Goal: Task Accomplishment & Management: Complete application form

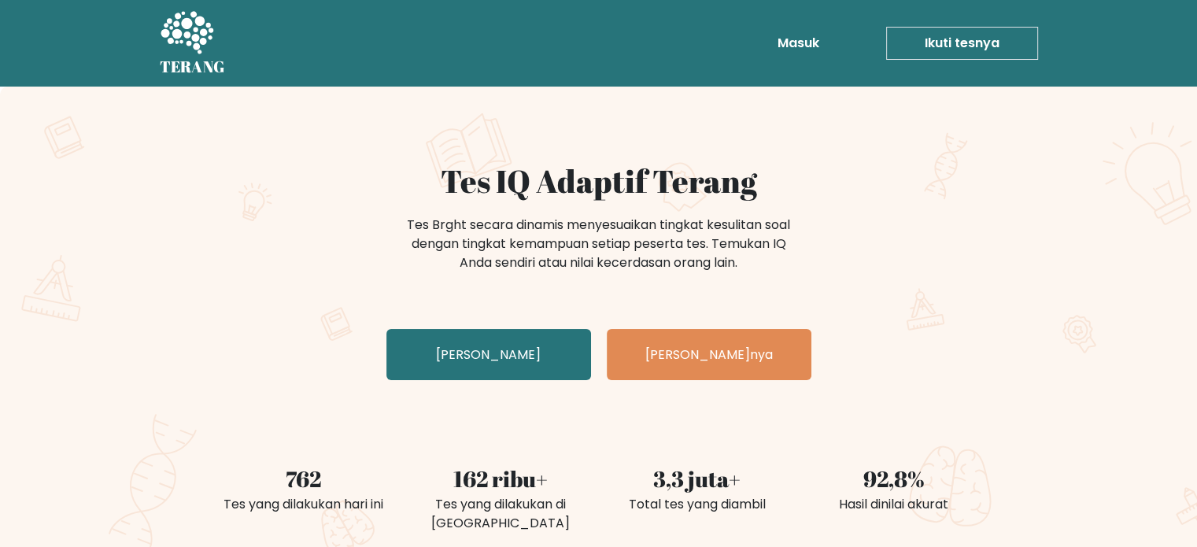
click at [888, 187] on h1 "Tes IQ Adaptif Terang" at bounding box center [599, 181] width 768 height 38
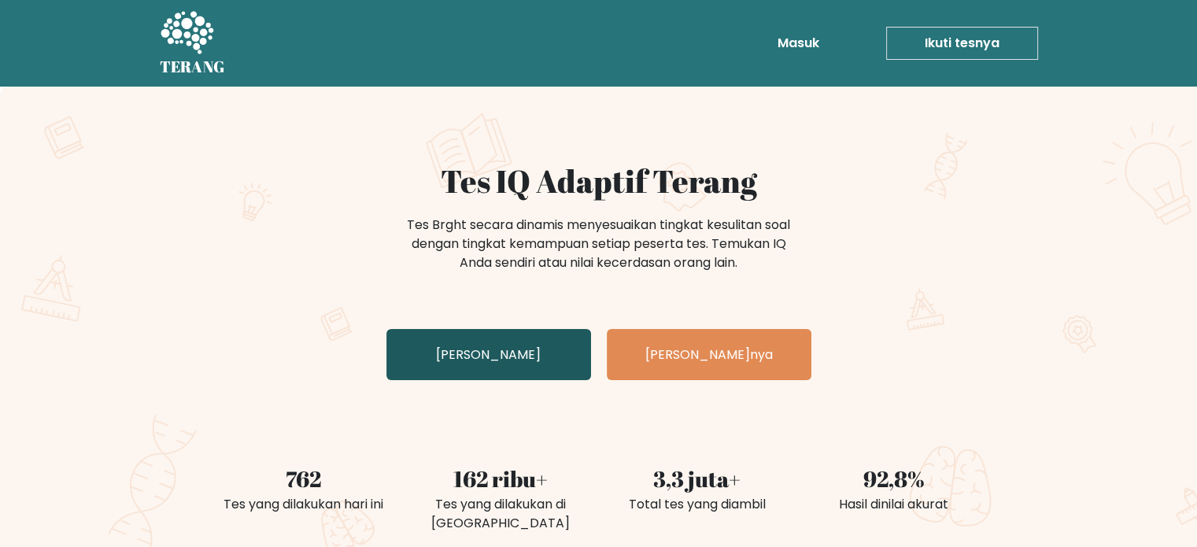
click at [472, 346] on font "[PERSON_NAME]" at bounding box center [488, 354] width 105 height 18
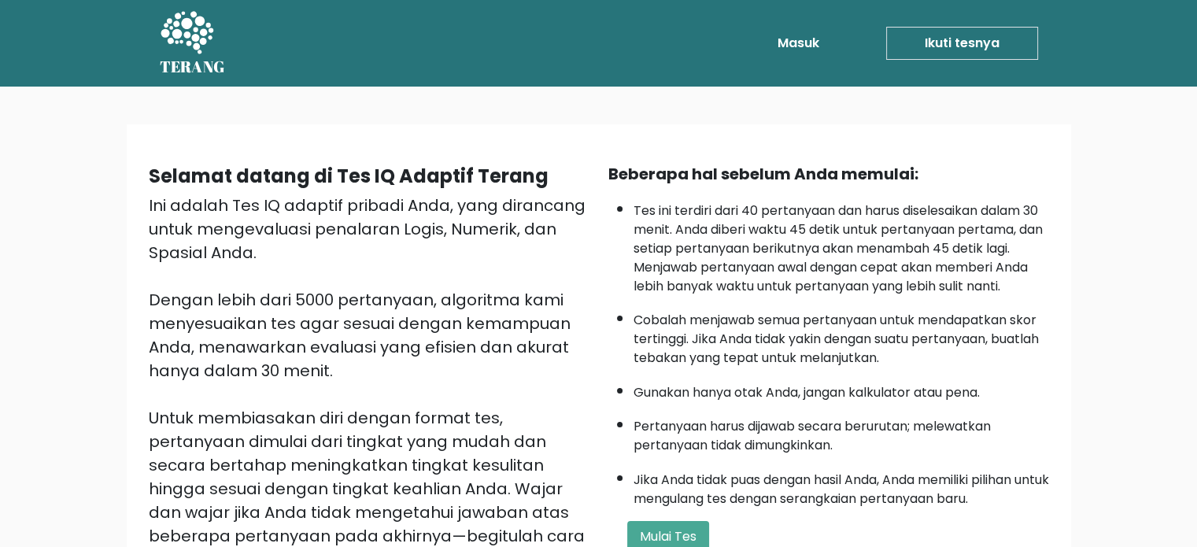
click at [953, 204] on font "Tes ini terdiri dari 40 pertanyaan dan harus diselesaikan dalam 30 menit. Anda …" at bounding box center [837, 248] width 409 height 94
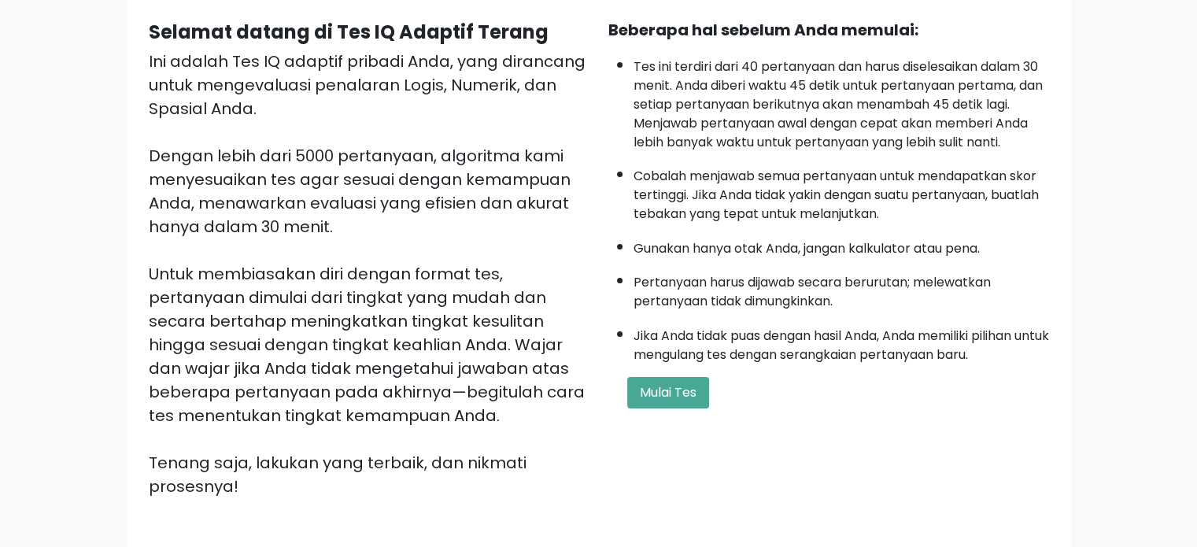
scroll to position [145, 0]
click at [655, 387] on font "Mulai Tes" at bounding box center [668, 391] width 57 height 18
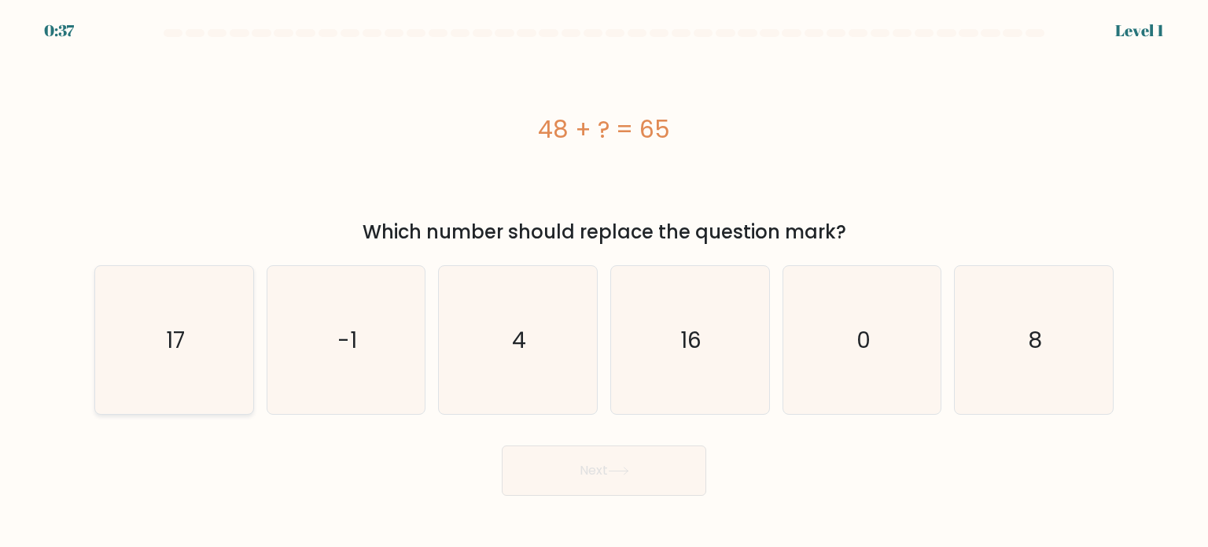
click at [186, 355] on icon "17" at bounding box center [174, 340] width 148 height 148
click at [604, 282] on input "a. 17" at bounding box center [604, 278] width 1 height 8
radio input "true"
click at [582, 477] on button "Next" at bounding box center [604, 470] width 205 height 50
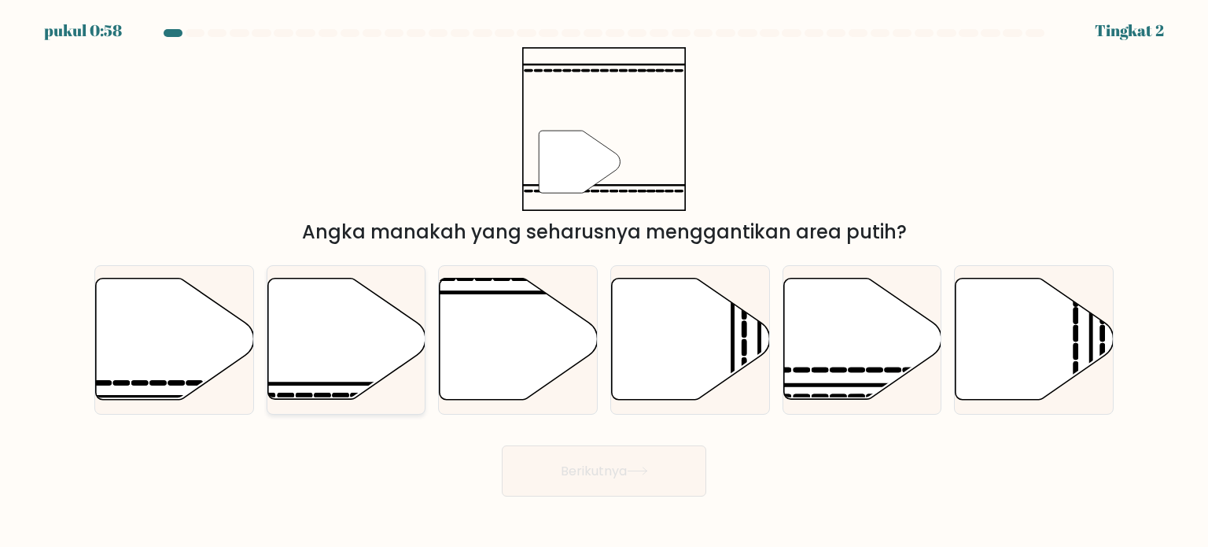
click at [322, 362] on icon at bounding box center [346, 338] width 158 height 121
click at [604, 282] on input "B." at bounding box center [604, 278] width 1 height 8
radio input "true"
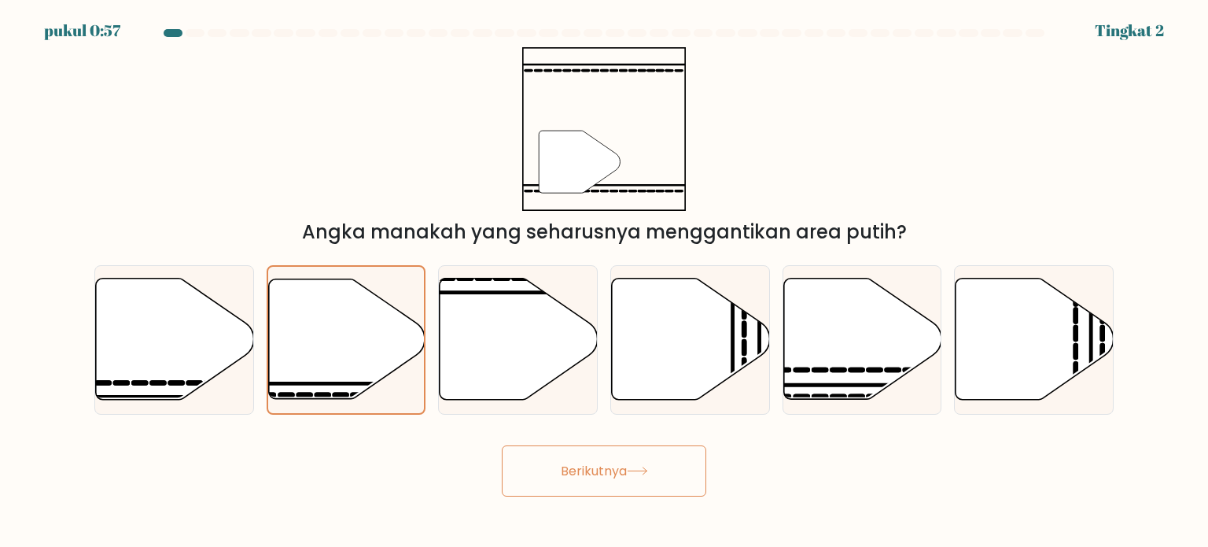
click at [551, 476] on button "Berikutnya" at bounding box center [604, 470] width 205 height 51
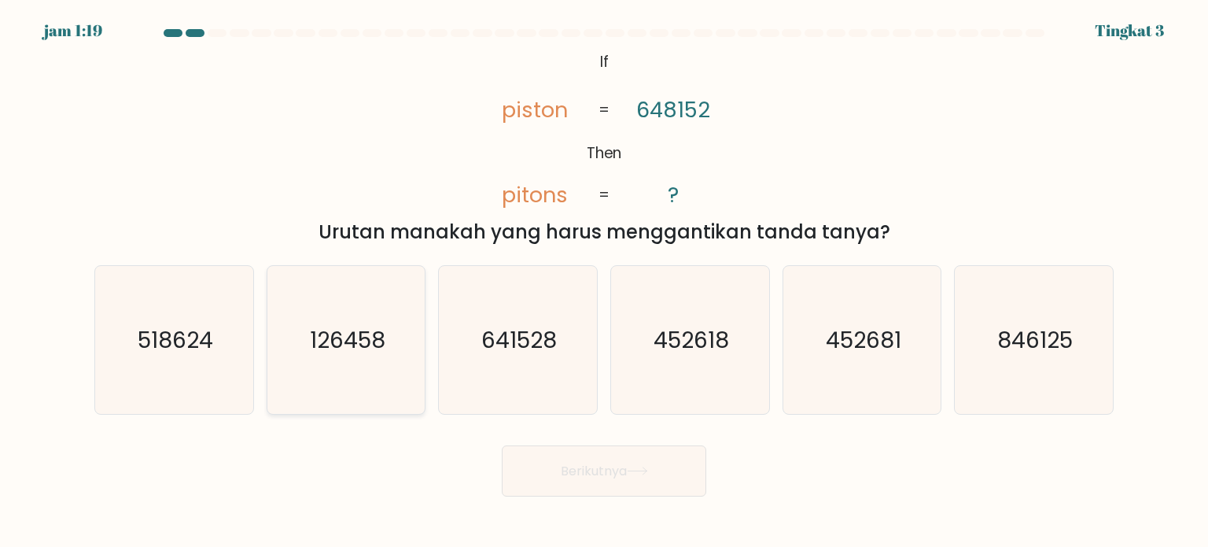
click at [362, 341] on text "126458" at bounding box center [348, 338] width 76 height 31
click at [604, 282] on input "B. 126458" at bounding box center [604, 278] width 1 height 8
radio input "true"
click at [566, 468] on font "Berikutnya" at bounding box center [594, 471] width 66 height 18
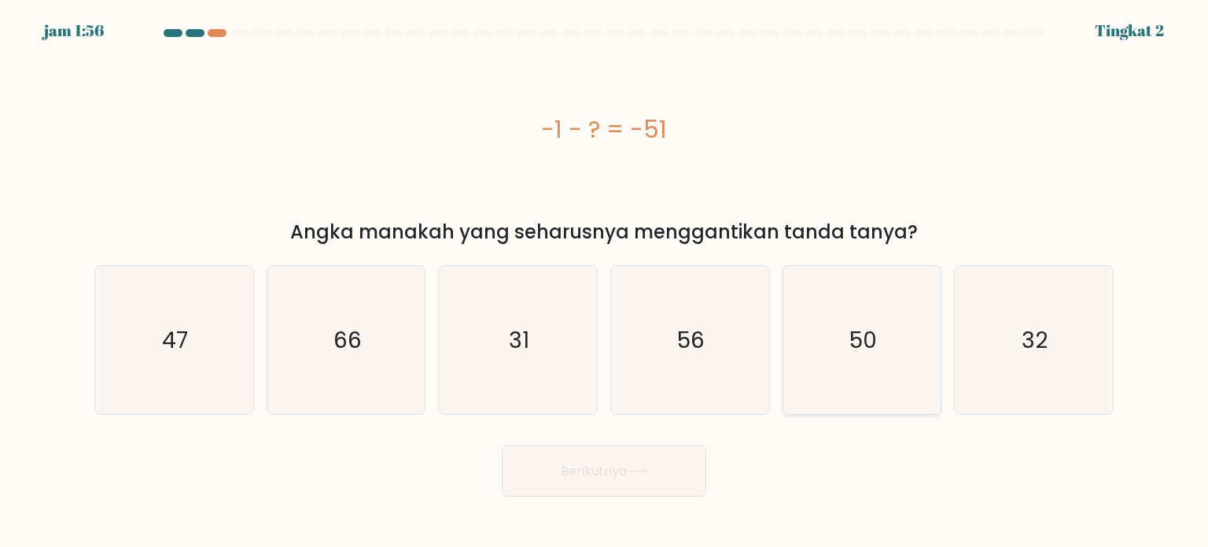
click at [847, 355] on icon "50" at bounding box center [862, 340] width 148 height 148
click at [605, 282] on input "Dan. 50" at bounding box center [604, 278] width 1 height 8
radio input "true"
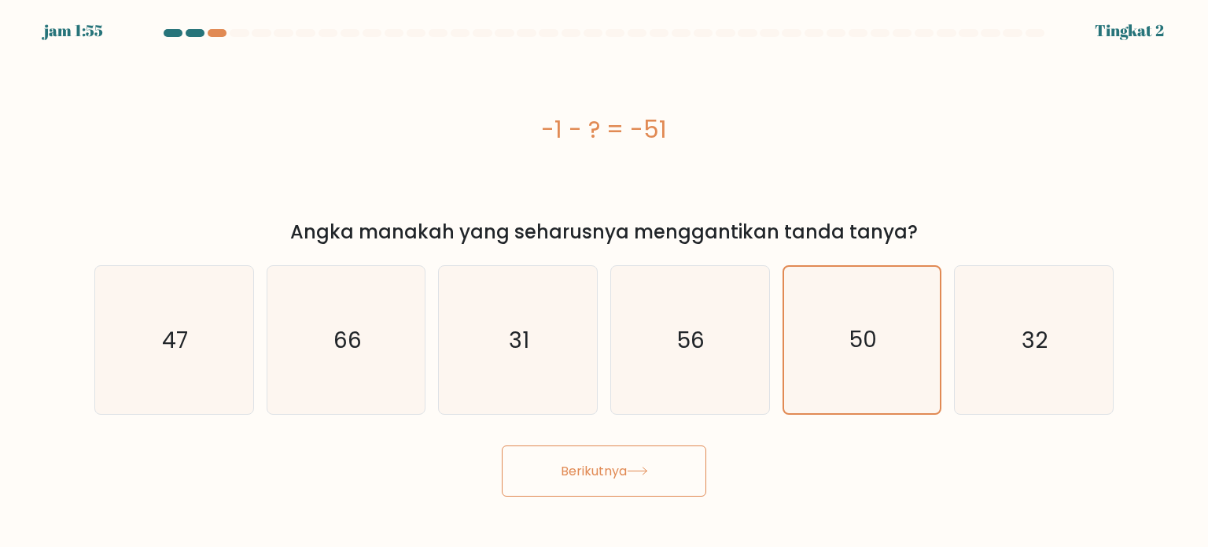
click at [633, 471] on icon at bounding box center [637, 470] width 21 height 9
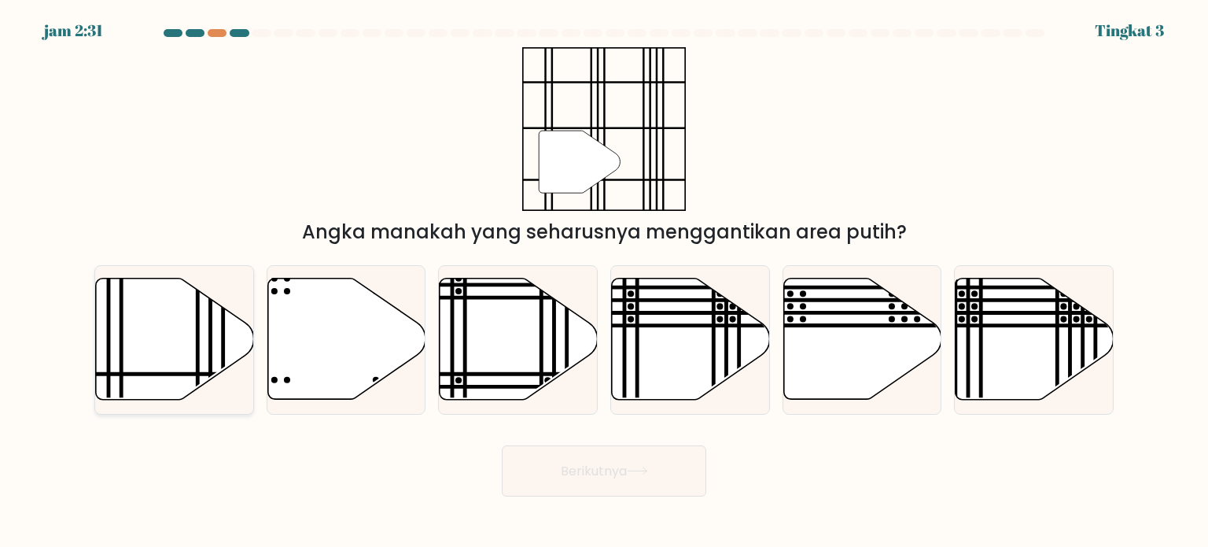
click at [175, 337] on icon at bounding box center [175, 338] width 158 height 121
click at [604, 282] on input "A." at bounding box center [604, 278] width 1 height 8
radio input "true"
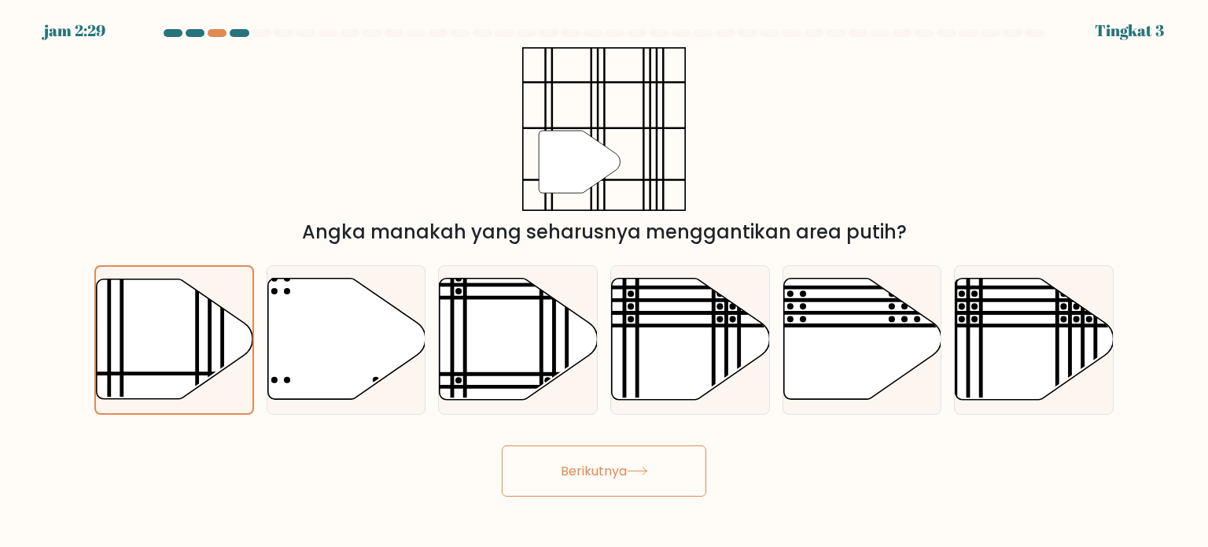
click at [576, 470] on font "Berikutnya" at bounding box center [594, 471] width 66 height 18
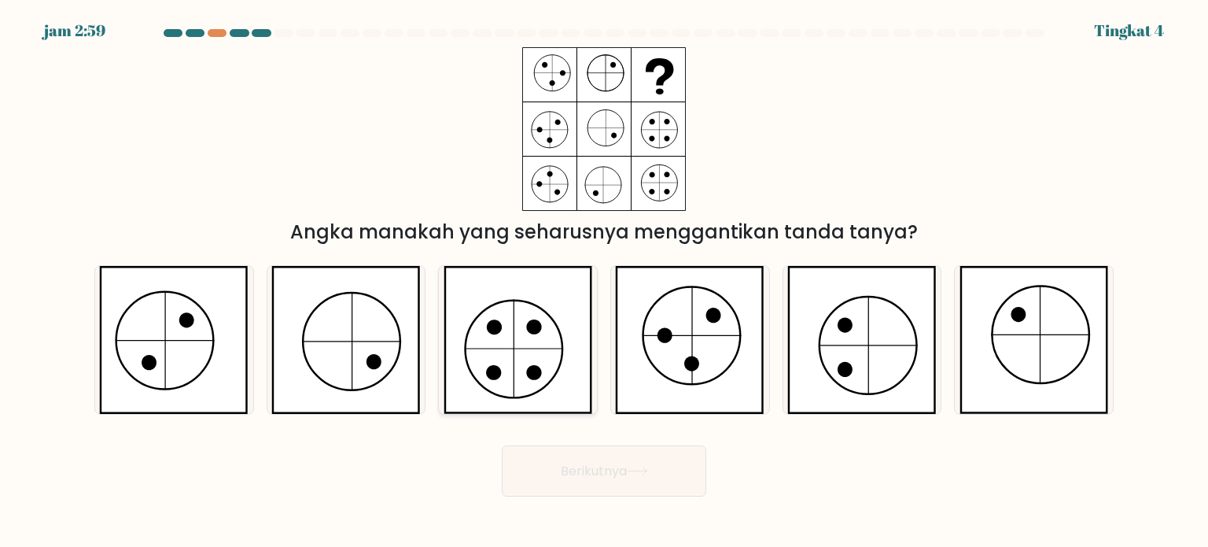
click at [539, 334] on icon at bounding box center [518, 340] width 149 height 148
click at [604, 282] on input "C." at bounding box center [604, 278] width 1 height 8
radio input "true"
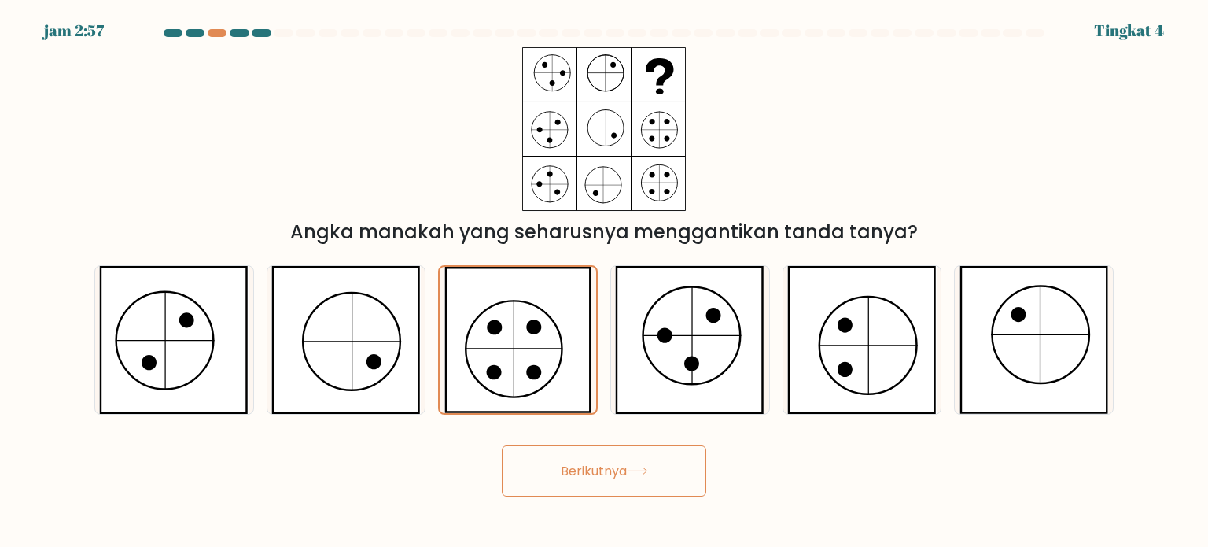
click at [570, 469] on font "Berikutnya" at bounding box center [594, 471] width 66 height 18
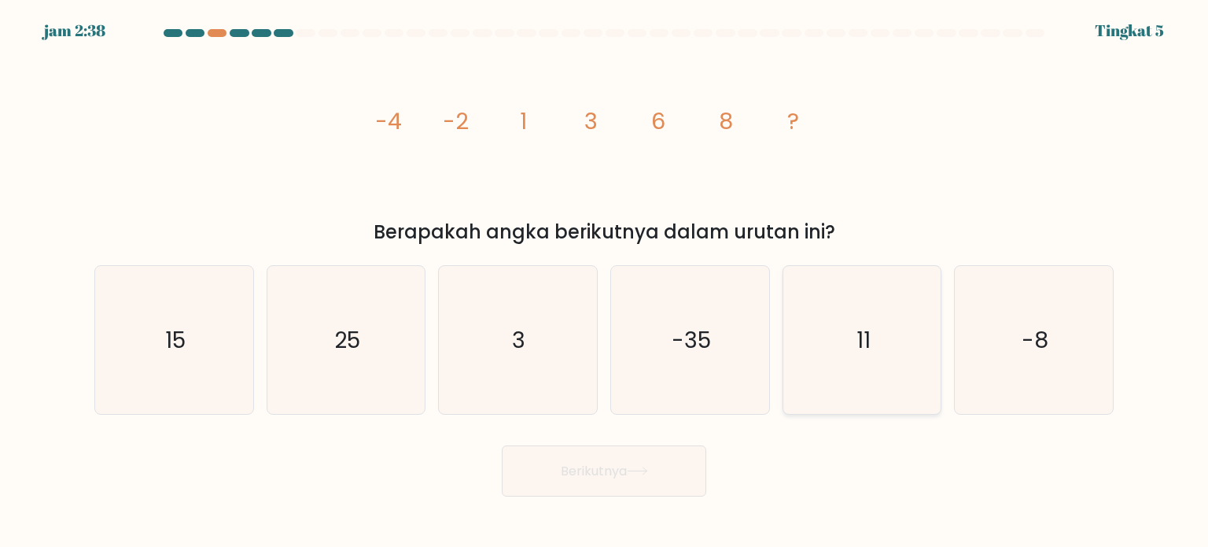
click at [867, 340] on text "11" at bounding box center [864, 338] width 14 height 31
click at [605, 282] on input "Dan. 11" at bounding box center [604, 278] width 1 height 8
radio input "true"
click at [647, 469] on icon at bounding box center [637, 470] width 21 height 9
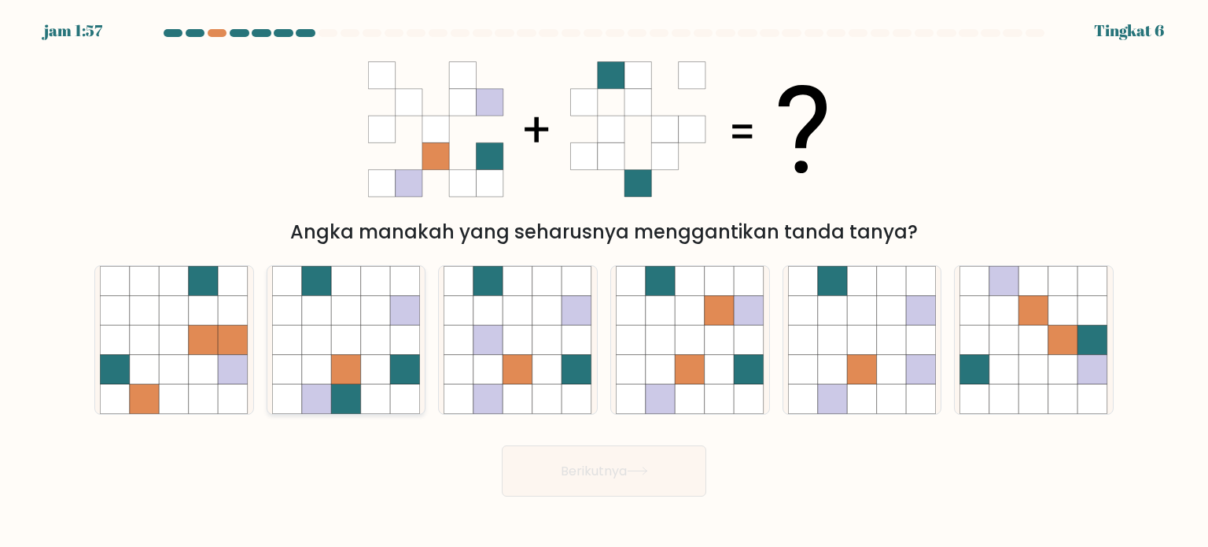
click at [352, 374] on icon at bounding box center [346, 369] width 30 height 30
click at [604, 282] on input "B." at bounding box center [604, 278] width 1 height 8
radio input "true"
click at [563, 486] on button "Berikutnya" at bounding box center [604, 470] width 205 height 51
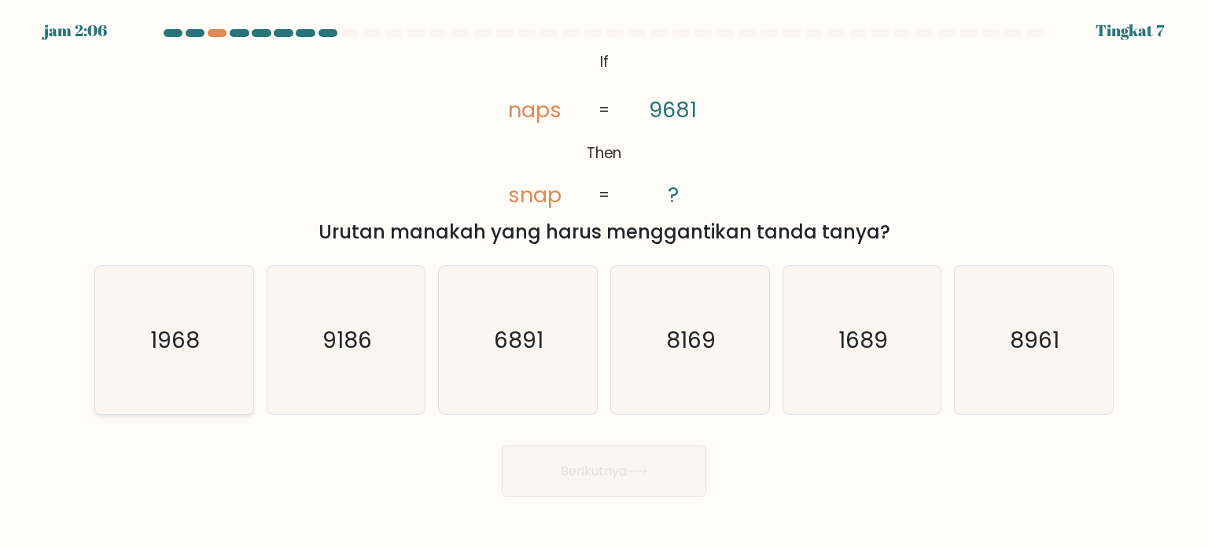
click at [199, 352] on text "1968" at bounding box center [176, 338] width 50 height 31
click at [604, 282] on input "A. 1968" at bounding box center [604, 278] width 1 height 8
radio input "true"
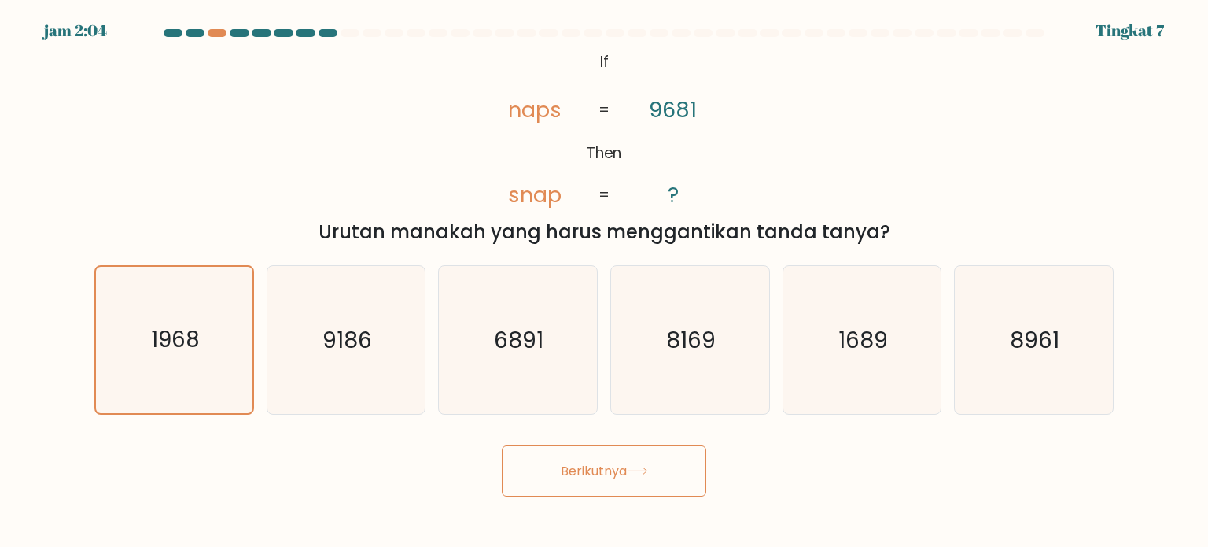
click at [566, 467] on font "Berikutnya" at bounding box center [594, 471] width 66 height 18
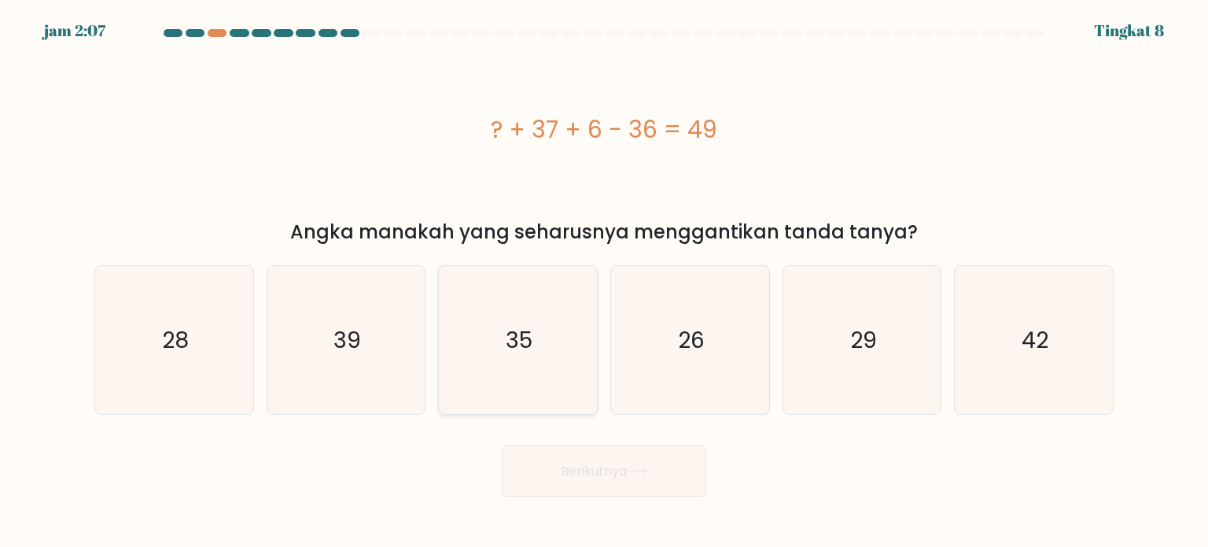
click at [519, 349] on text "35" at bounding box center [520, 338] width 27 height 31
click at [604, 282] on input "C. 35" at bounding box center [604, 278] width 1 height 8
radio input "true"
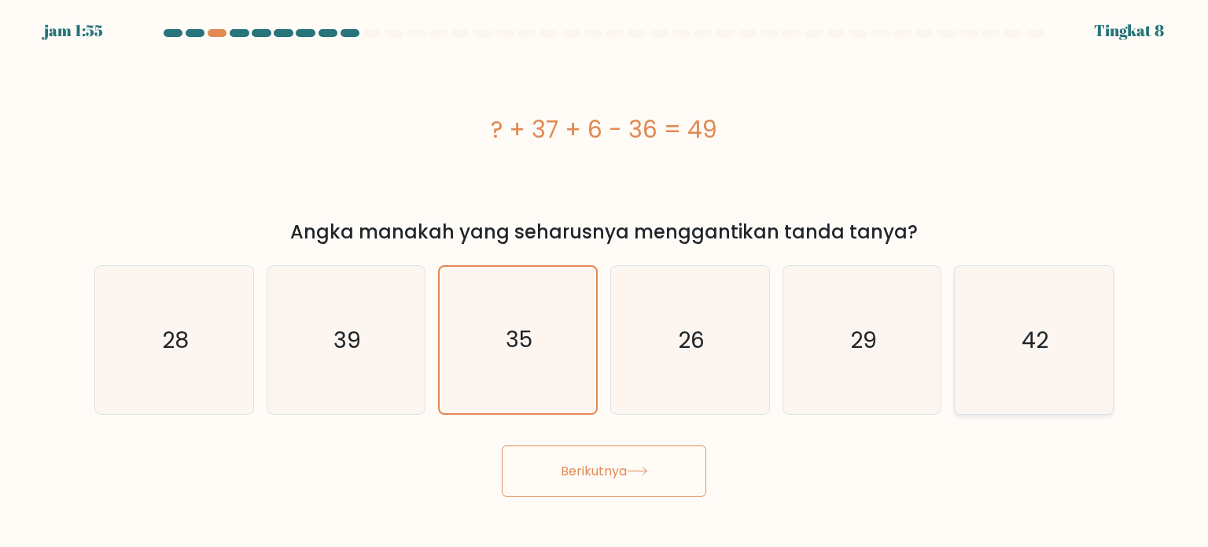
click at [1054, 361] on icon "42" at bounding box center [1034, 340] width 148 height 148
click at [605, 282] on input "F. 42" at bounding box center [604, 278] width 1 height 8
radio input "true"
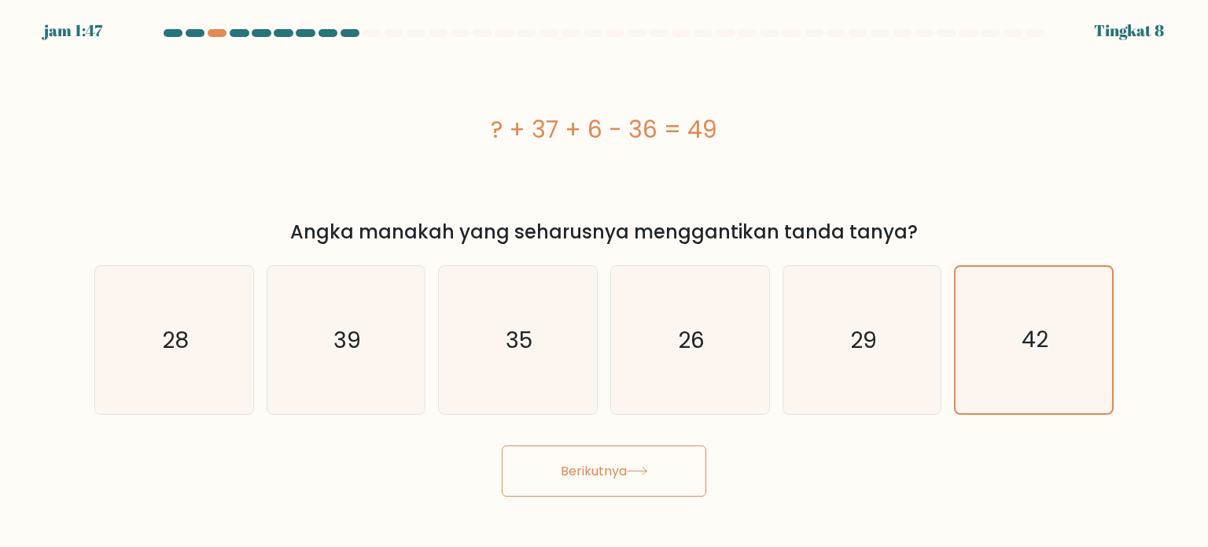
click at [603, 474] on font "Berikutnya" at bounding box center [594, 471] width 66 height 18
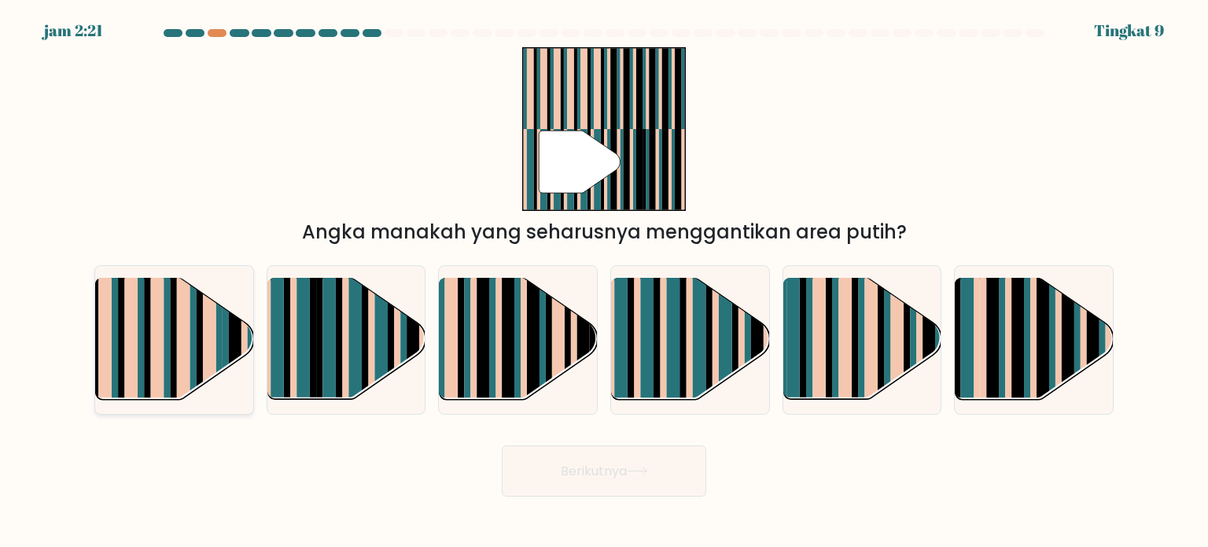
click at [132, 342] on rect at bounding box center [130, 327] width 13 height 157
click at [604, 282] on input "A." at bounding box center [604, 278] width 1 height 8
radio input "true"
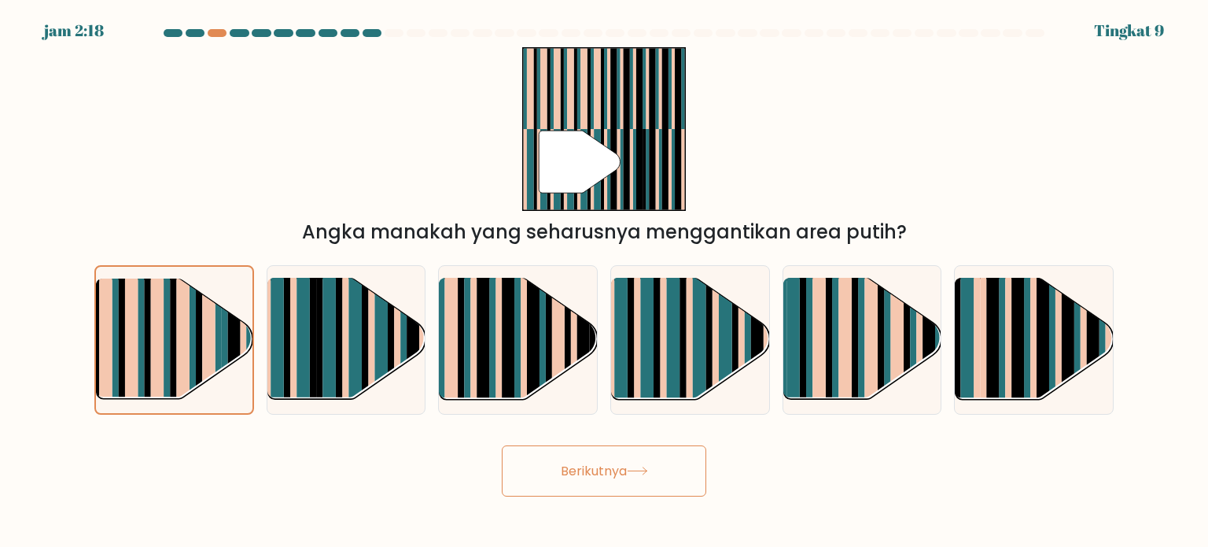
click at [666, 470] on button "Berikutnya" at bounding box center [604, 470] width 205 height 51
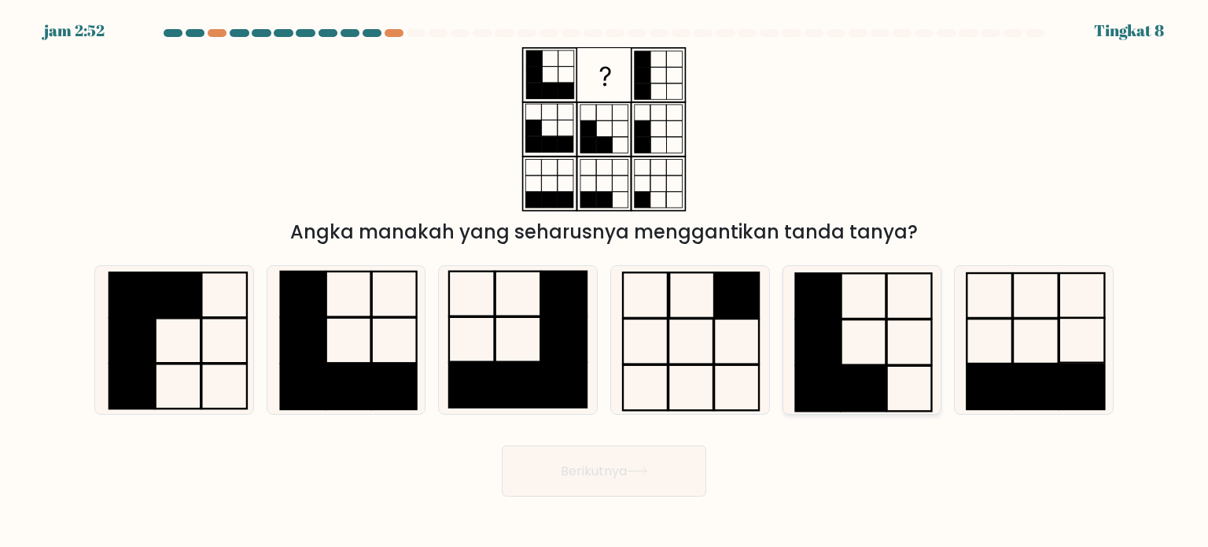
click at [843, 333] on icon at bounding box center [862, 340] width 148 height 148
click at [605, 282] on input "Dan." at bounding box center [604, 278] width 1 height 8
radio input "true"
click at [648, 470] on icon at bounding box center [637, 470] width 21 height 9
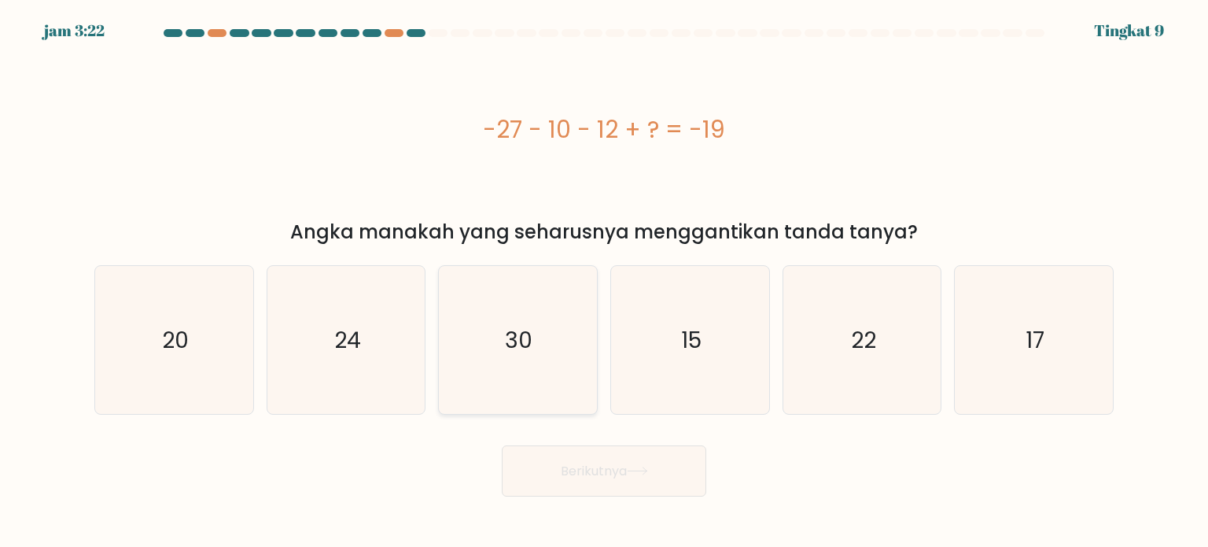
click at [502, 328] on icon "30" at bounding box center [518, 340] width 148 height 148
click at [604, 282] on input "C. 30" at bounding box center [604, 278] width 1 height 8
radio input "true"
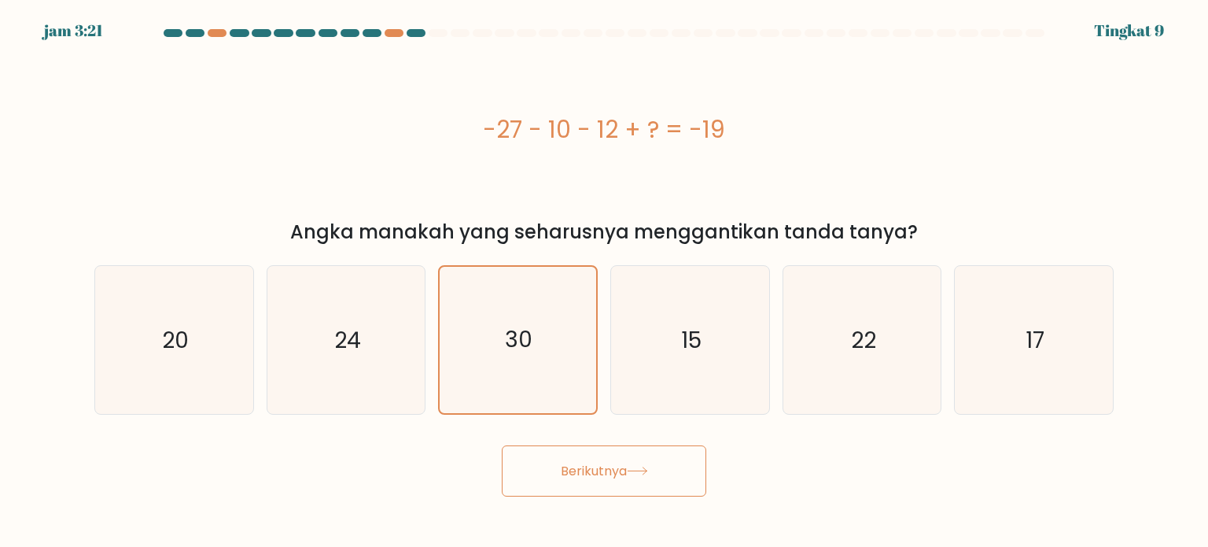
click at [582, 484] on button "Berikutnya" at bounding box center [604, 470] width 205 height 51
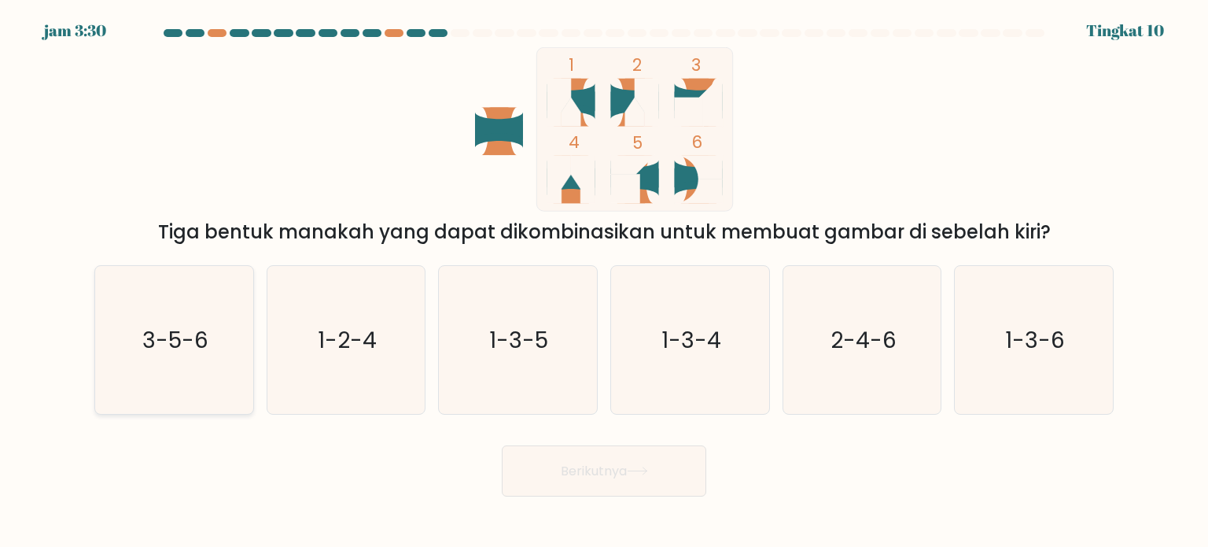
click at [169, 343] on text "3-5-6" at bounding box center [175, 338] width 66 height 31
click at [604, 282] on input "A. 3-5-6" at bounding box center [604, 278] width 1 height 8
radio input "true"
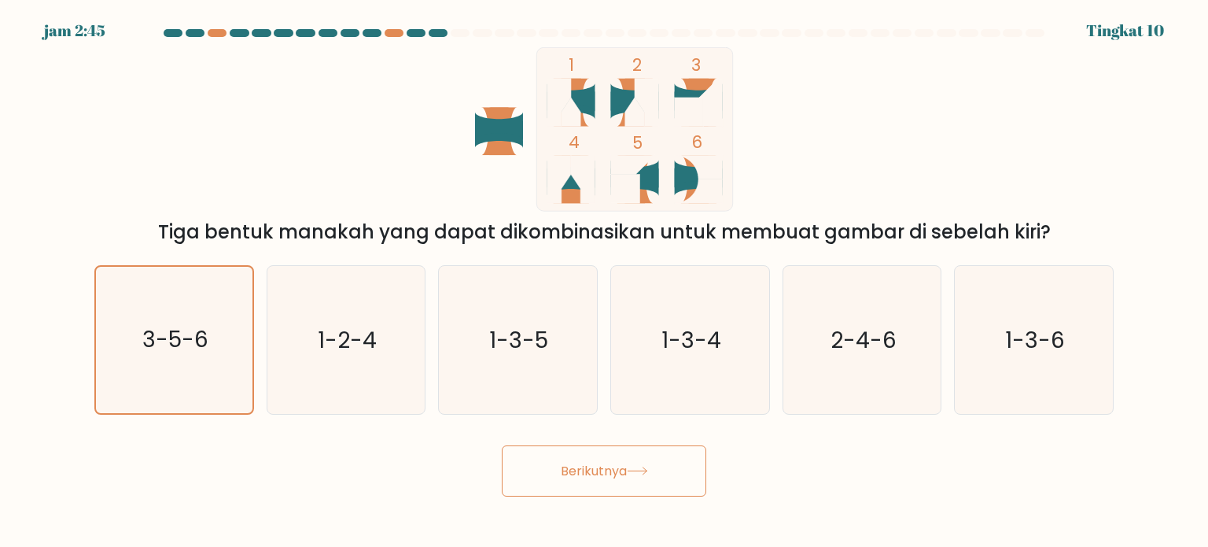
click at [605, 484] on button "Berikutnya" at bounding box center [604, 470] width 205 height 51
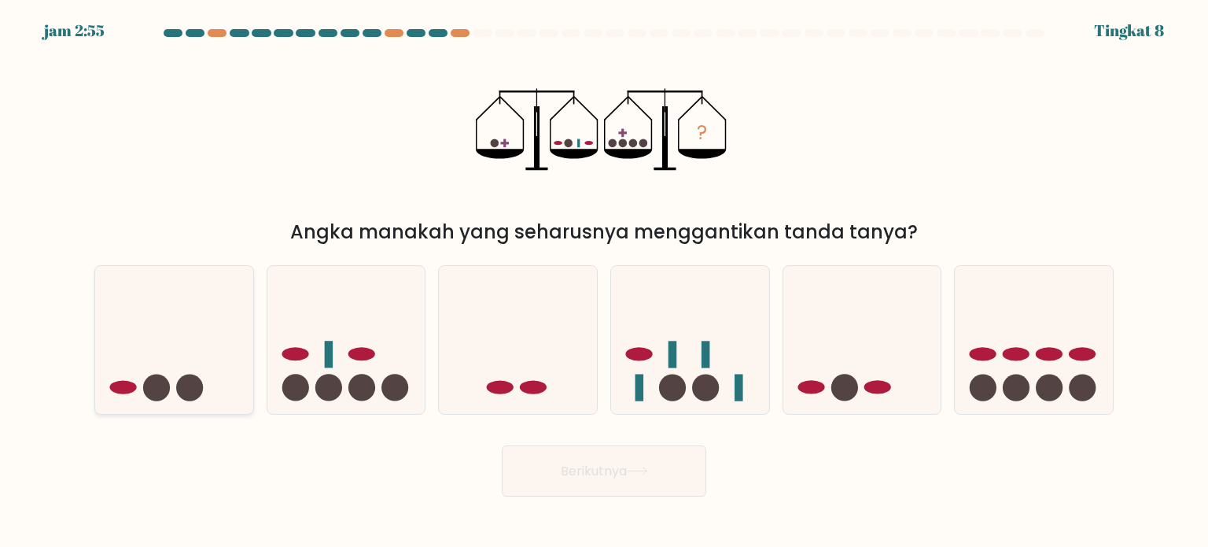
click at [142, 368] on icon at bounding box center [174, 340] width 158 height 131
click at [604, 282] on input "A." at bounding box center [604, 278] width 1 height 8
radio input "true"
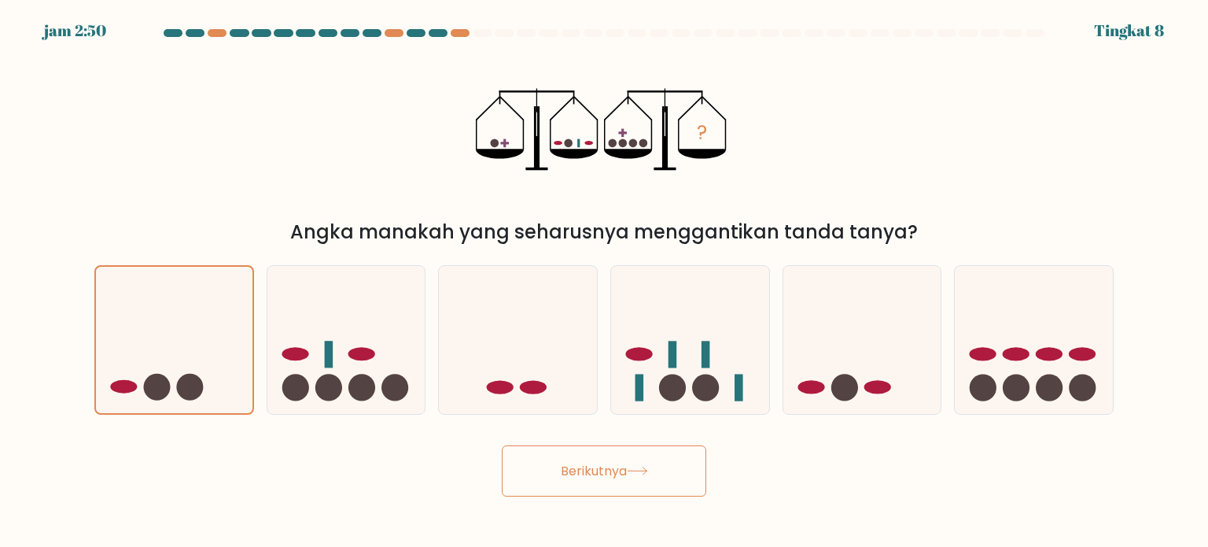
click at [635, 474] on icon at bounding box center [637, 470] width 21 height 9
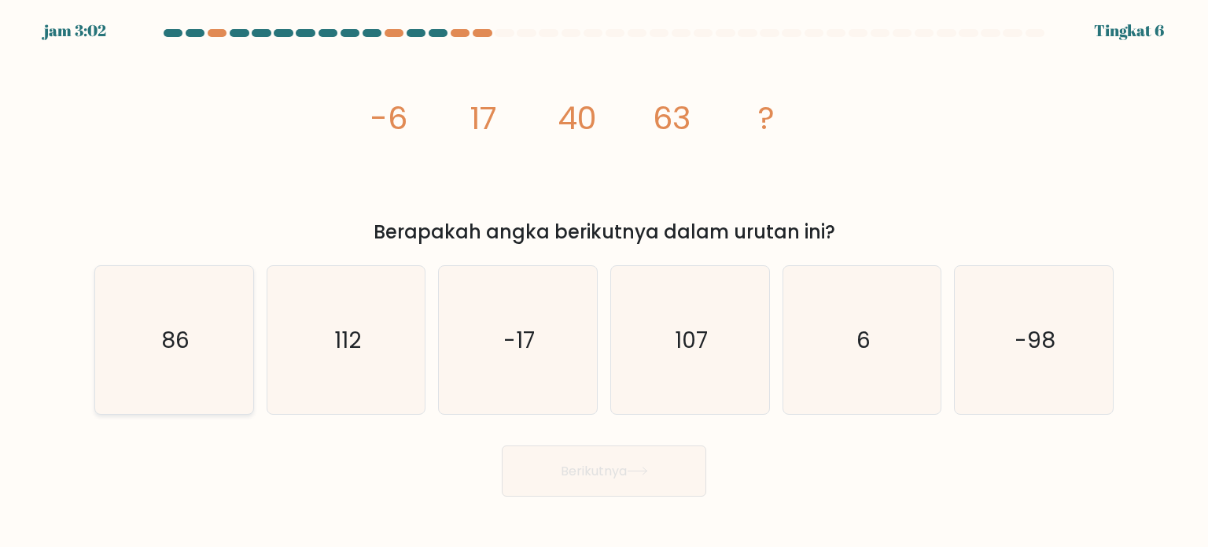
click at [185, 341] on text "86" at bounding box center [175, 338] width 28 height 31
click at [604, 282] on input "A. 86" at bounding box center [604, 278] width 1 height 8
radio input "true"
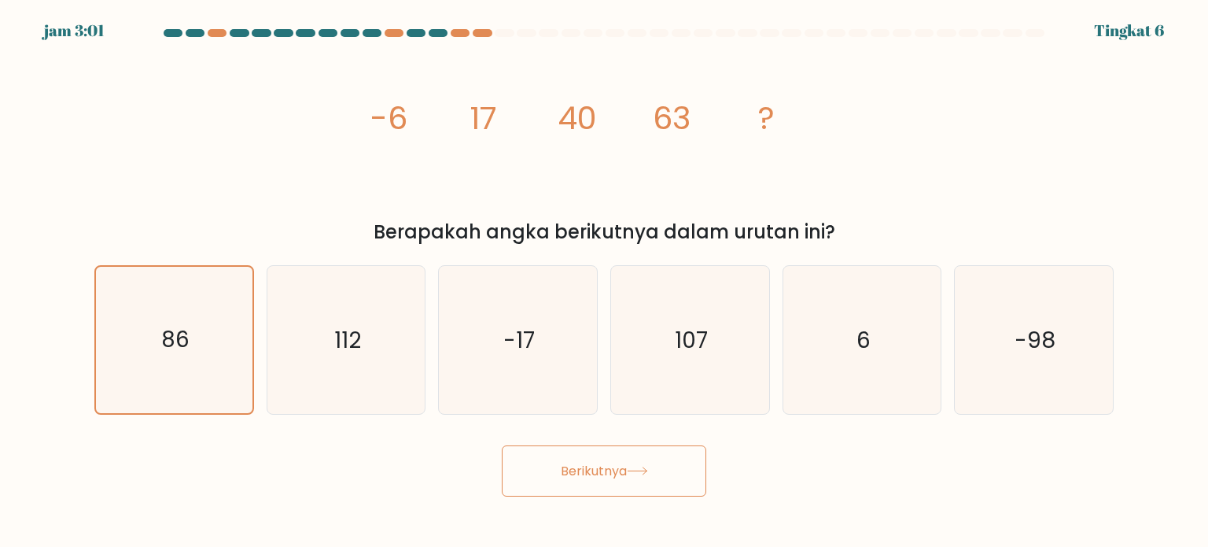
click at [651, 477] on button "Berikutnya" at bounding box center [604, 470] width 205 height 51
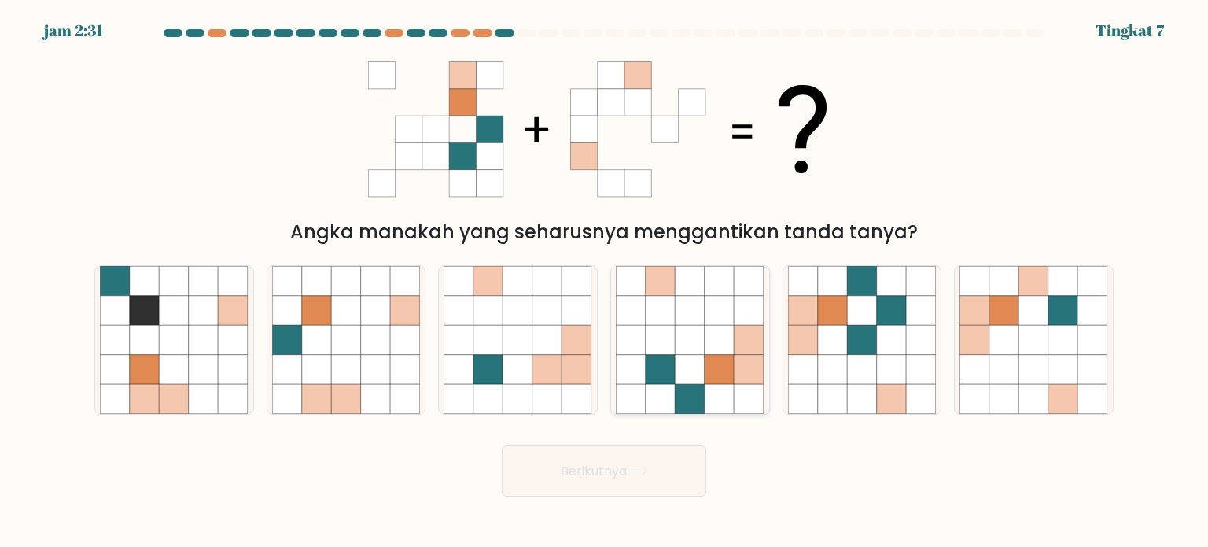
click at [673, 340] on icon at bounding box center [661, 340] width 30 height 30
click at [605, 282] on input "D." at bounding box center [604, 278] width 1 height 8
radio input "true"
click at [632, 483] on button "Berikutnya" at bounding box center [604, 470] width 205 height 51
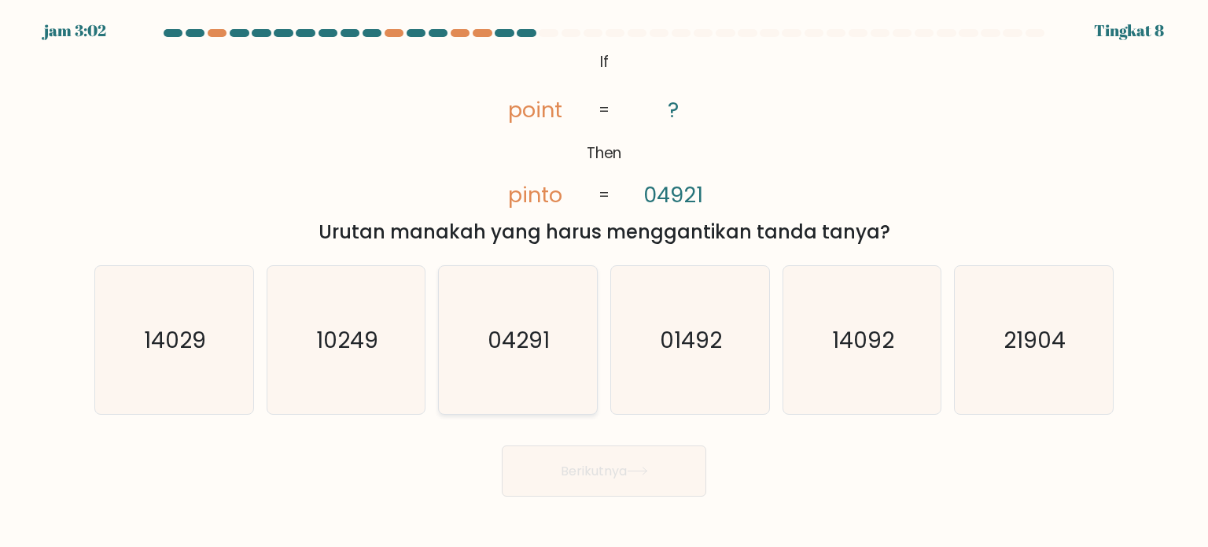
click at [519, 329] on text "04291" at bounding box center [520, 338] width 62 height 31
click at [604, 282] on input "C. 04291" at bounding box center [604, 278] width 1 height 8
radio input "true"
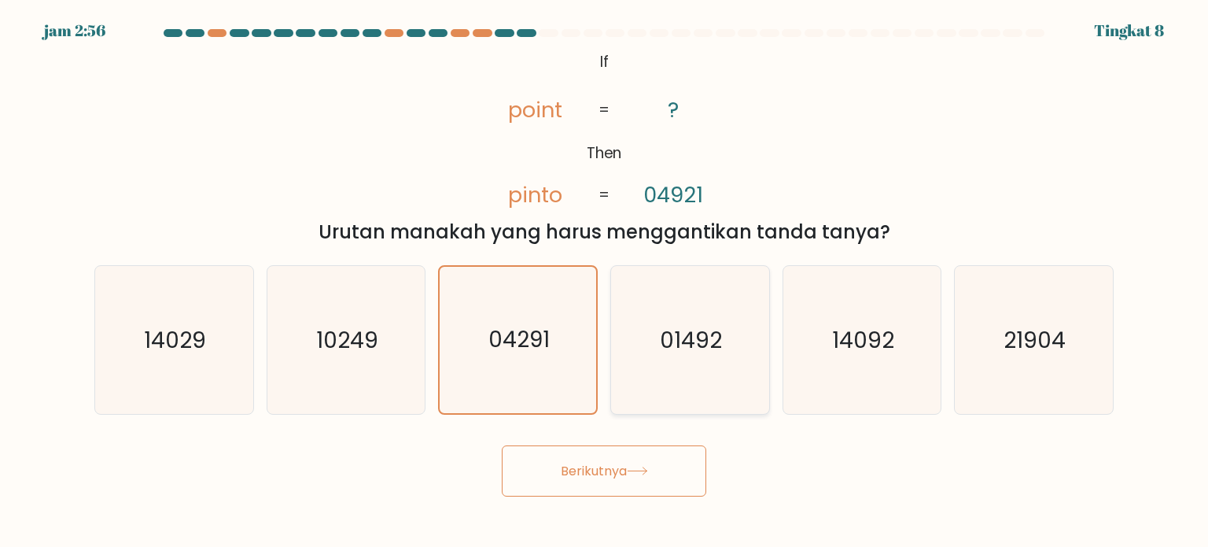
click at [703, 339] on text "01492" at bounding box center [692, 338] width 62 height 31
click at [605, 282] on input "D. 01492" at bounding box center [604, 278] width 1 height 8
radio input "true"
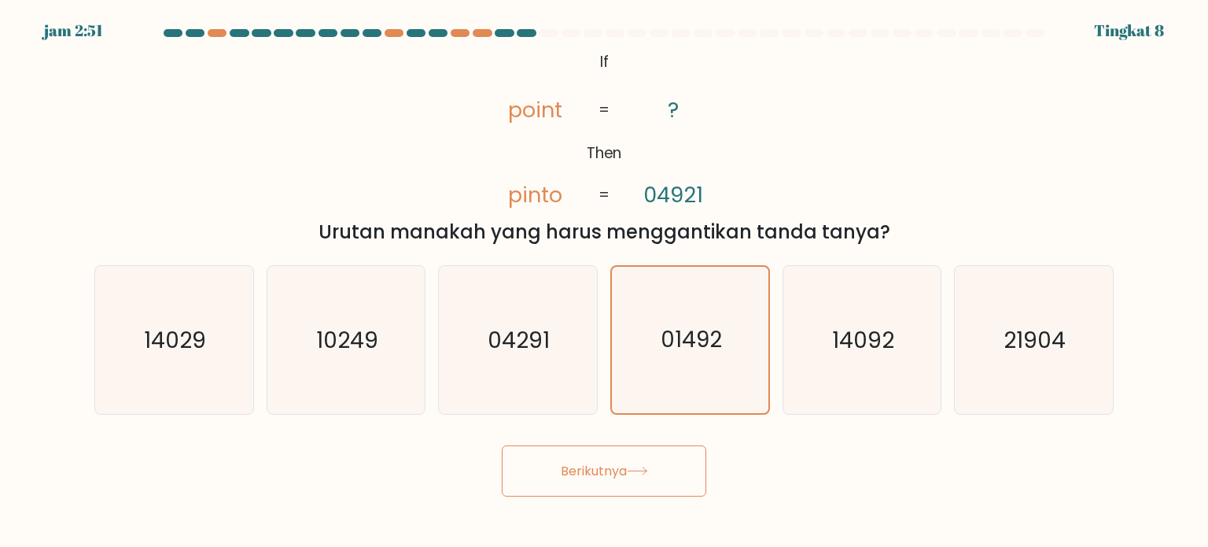
click at [620, 482] on button "Berikutnya" at bounding box center [604, 470] width 205 height 51
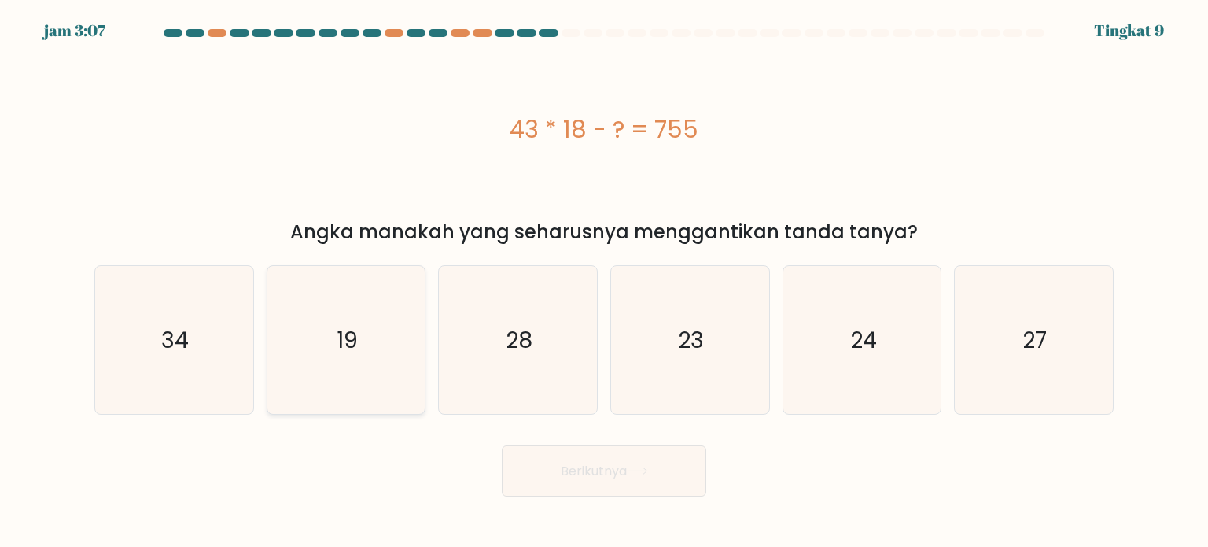
click at [352, 339] on text "19" at bounding box center [347, 338] width 21 height 31
click at [604, 282] on input "B. 19" at bounding box center [604, 278] width 1 height 8
radio input "true"
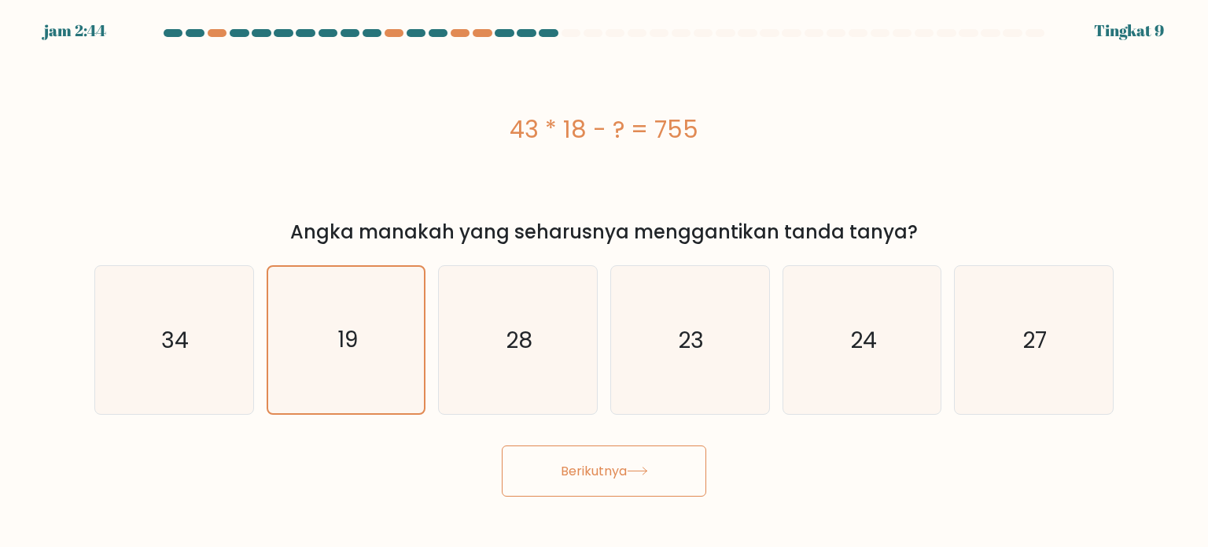
click at [596, 465] on font "Berikutnya" at bounding box center [594, 471] width 66 height 18
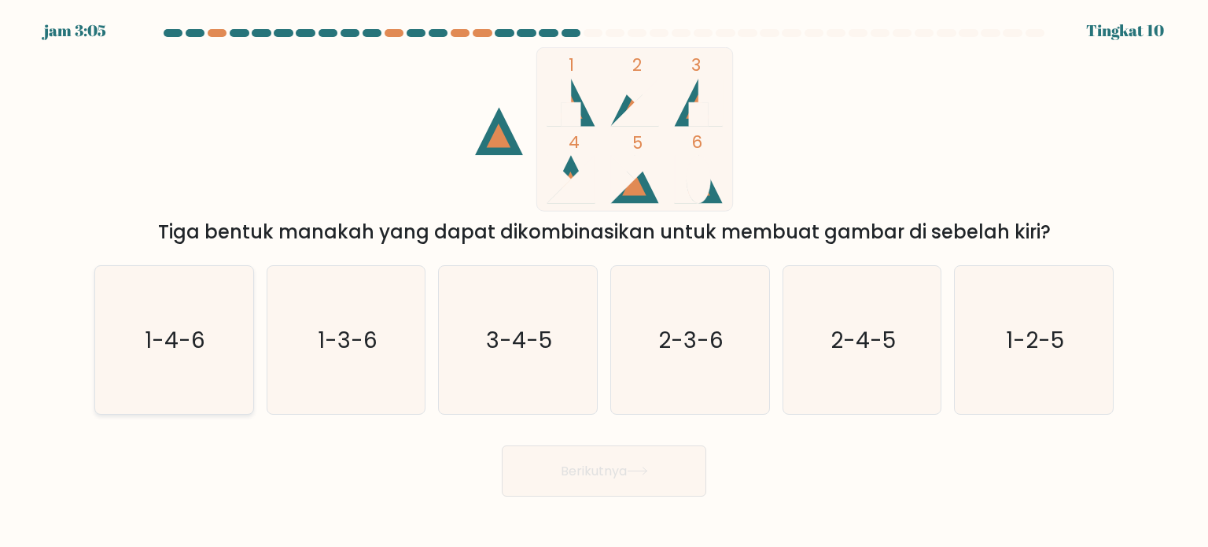
click at [208, 334] on icon "1-4-6" at bounding box center [174, 340] width 148 height 148
click at [604, 282] on input "A. 1-4-6" at bounding box center [604, 278] width 1 height 8
radio input "true"
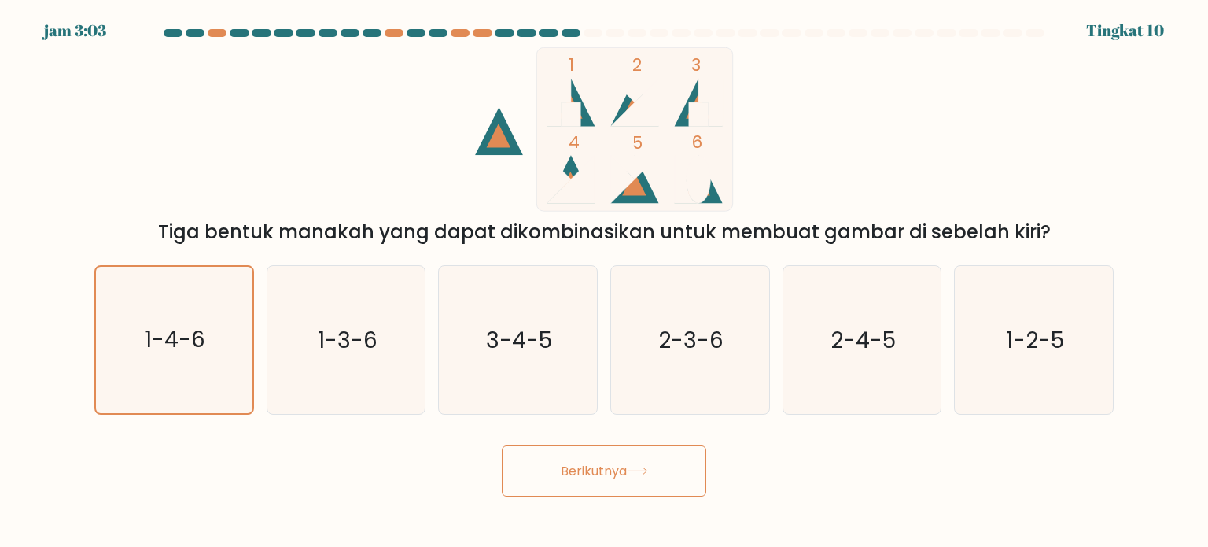
click at [571, 470] on font "Berikutnya" at bounding box center [594, 471] width 66 height 18
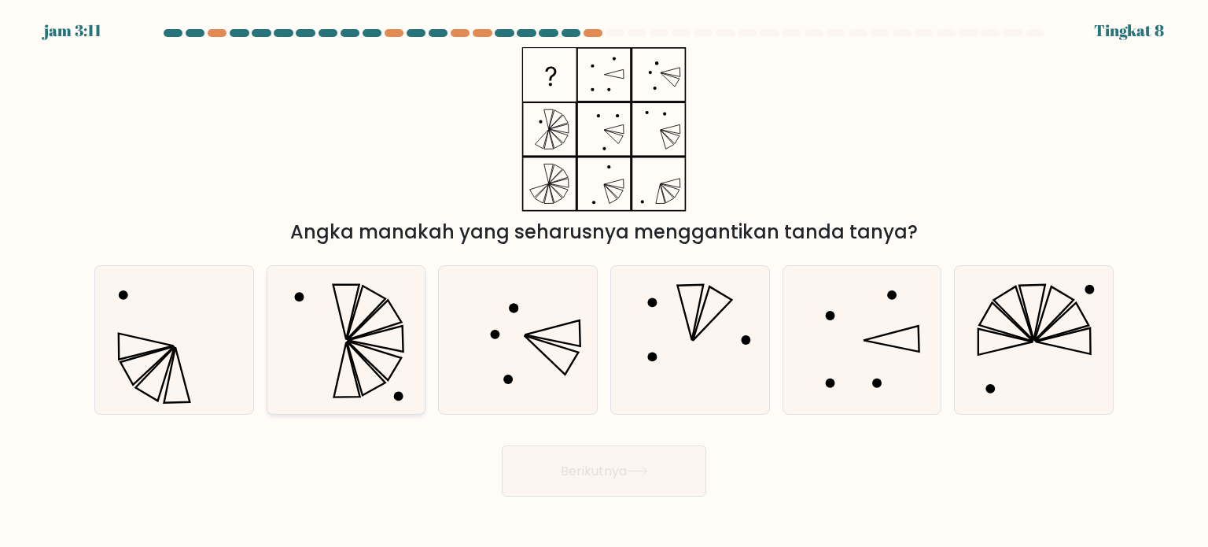
click at [326, 357] on icon at bounding box center [346, 340] width 148 height 148
click at [604, 282] on input "B." at bounding box center [604, 278] width 1 height 8
radio input "true"
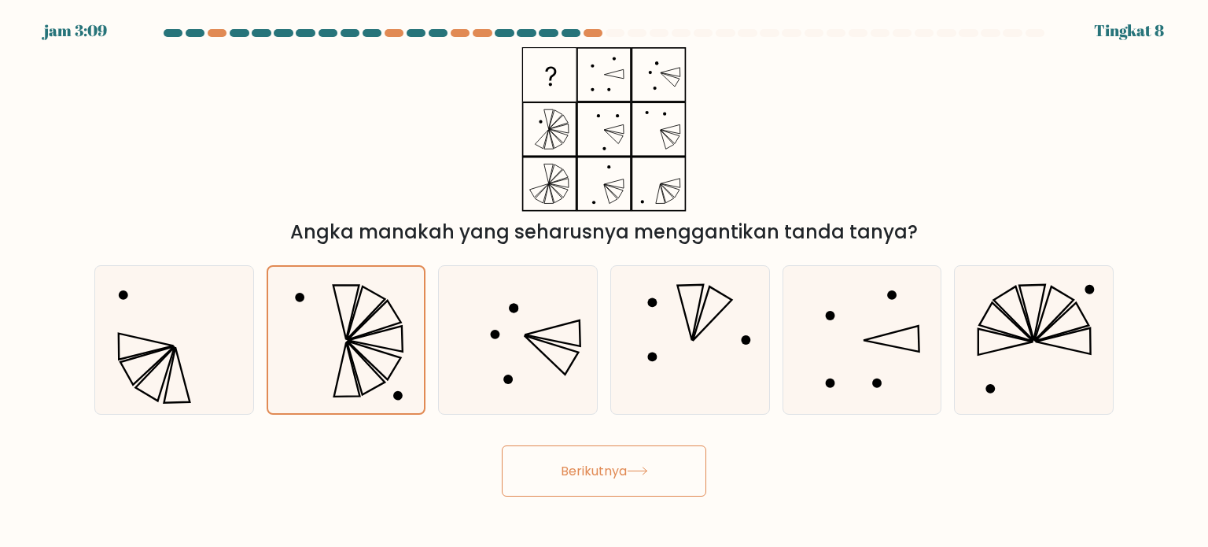
click at [566, 481] on button "Berikutnya" at bounding box center [604, 470] width 205 height 51
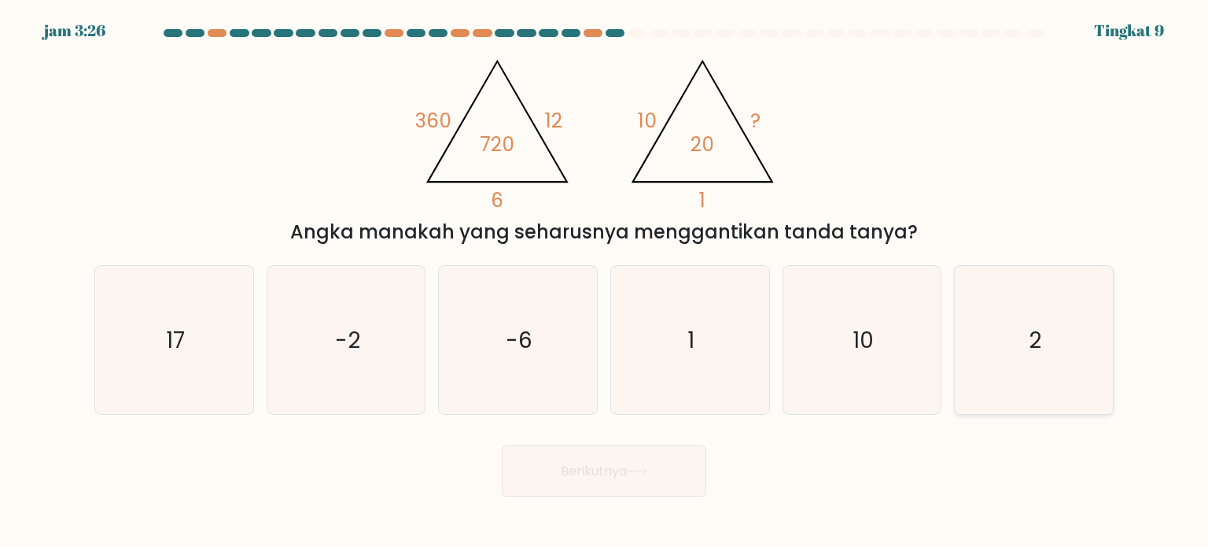
click at [1018, 341] on icon "2" at bounding box center [1034, 340] width 148 height 148
click at [605, 282] on input "F. 2" at bounding box center [604, 278] width 1 height 8
radio input "true"
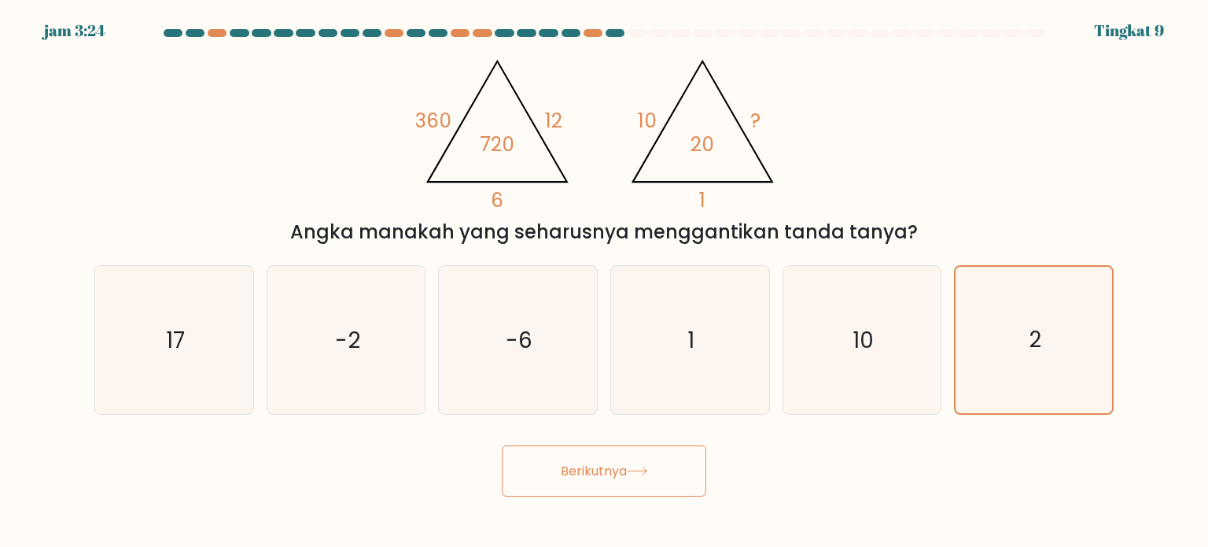
click at [685, 463] on button "Berikutnya" at bounding box center [604, 470] width 205 height 51
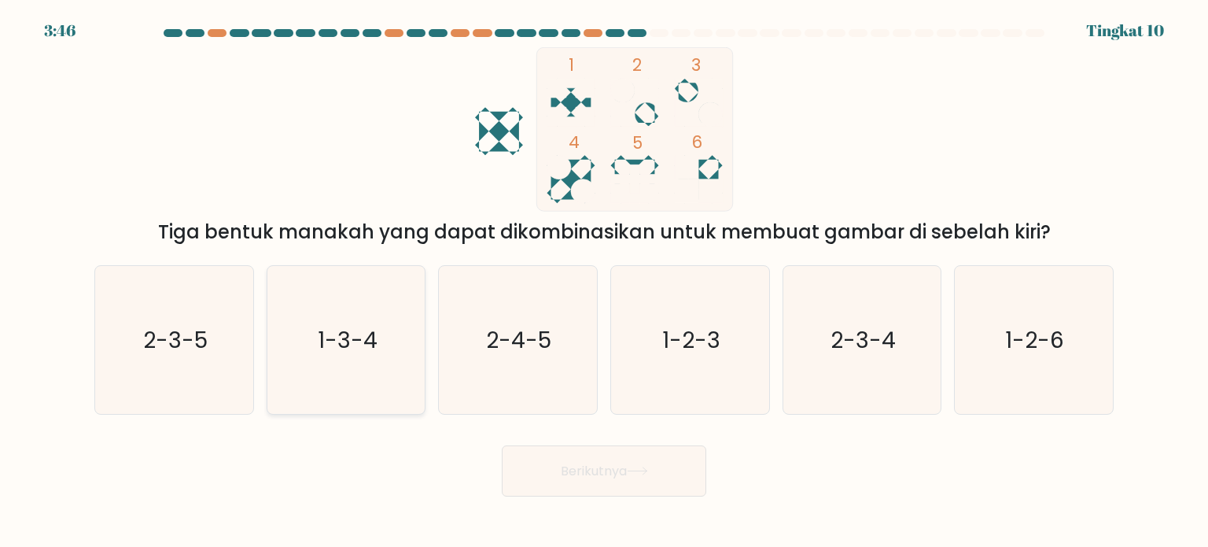
click at [395, 357] on icon "1-3-4" at bounding box center [346, 340] width 148 height 148
click at [604, 282] on input "B. 1-3-4" at bounding box center [604, 278] width 1 height 8
radio input "true"
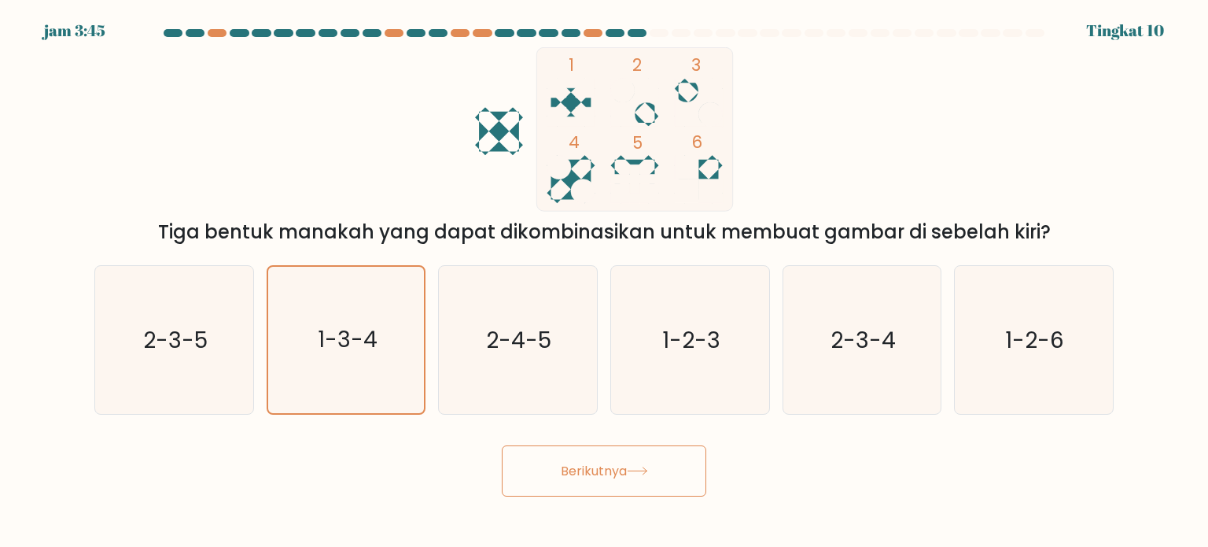
click at [610, 476] on font "Berikutnya" at bounding box center [594, 471] width 66 height 18
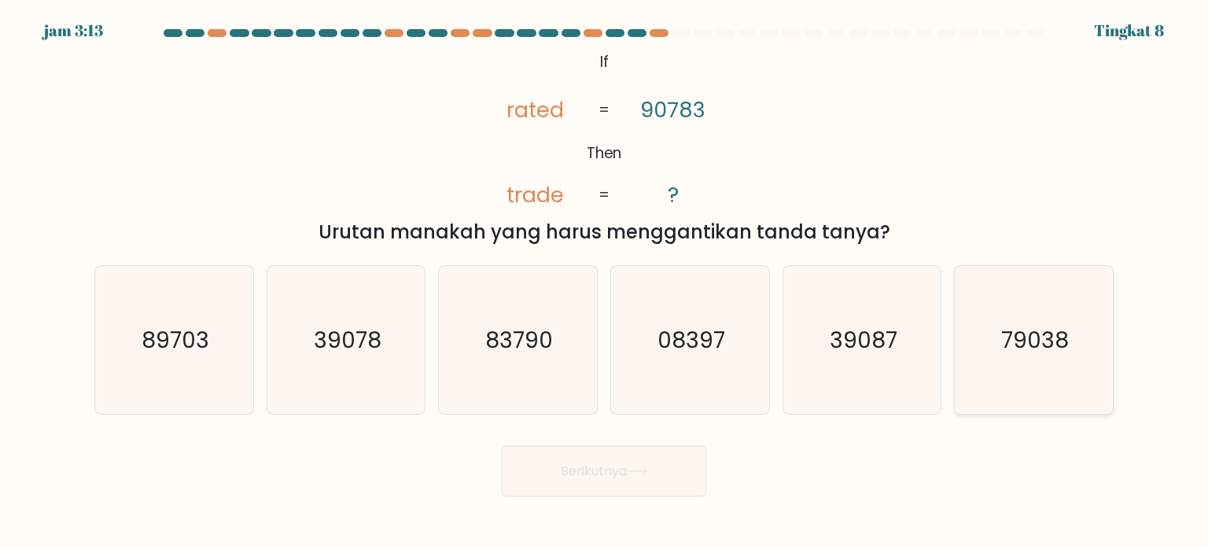
click at [987, 337] on icon "79038" at bounding box center [1034, 340] width 148 height 148
click at [605, 282] on input "F. 79038" at bounding box center [604, 278] width 1 height 8
radio input "true"
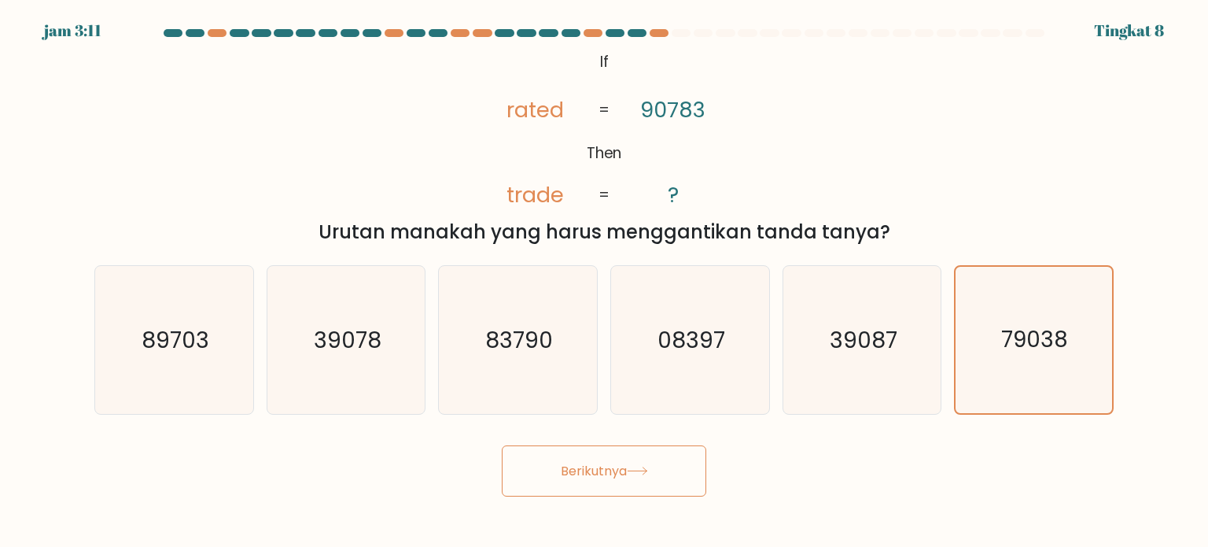
click at [621, 474] on font "Berikutnya" at bounding box center [594, 471] width 66 height 18
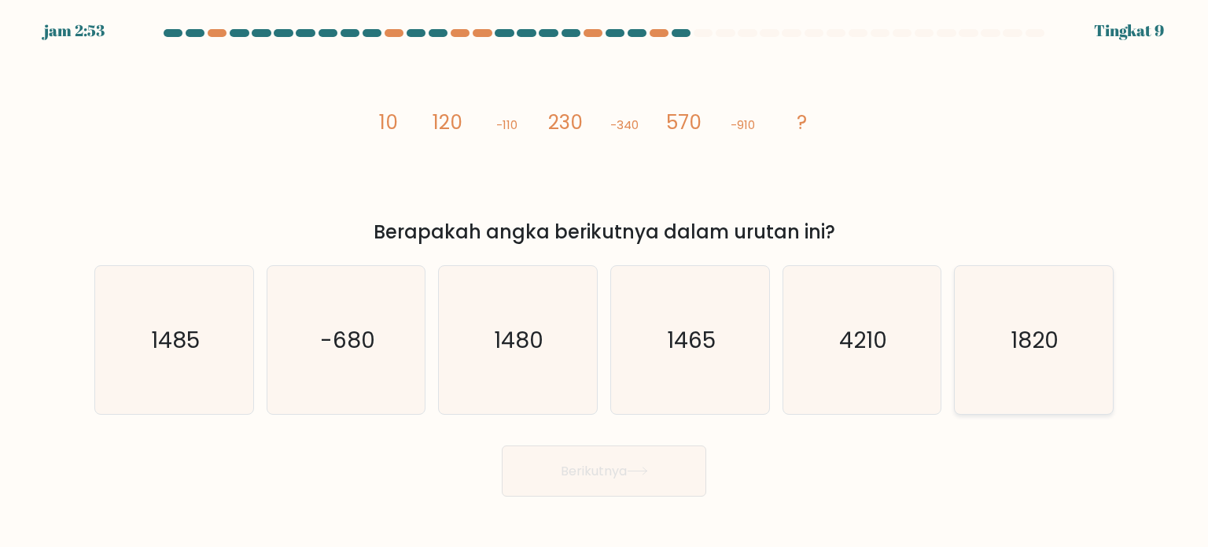
click at [992, 339] on icon "1820" at bounding box center [1034, 340] width 148 height 148
click at [605, 282] on input "F. 1820" at bounding box center [604, 278] width 1 height 8
radio input "true"
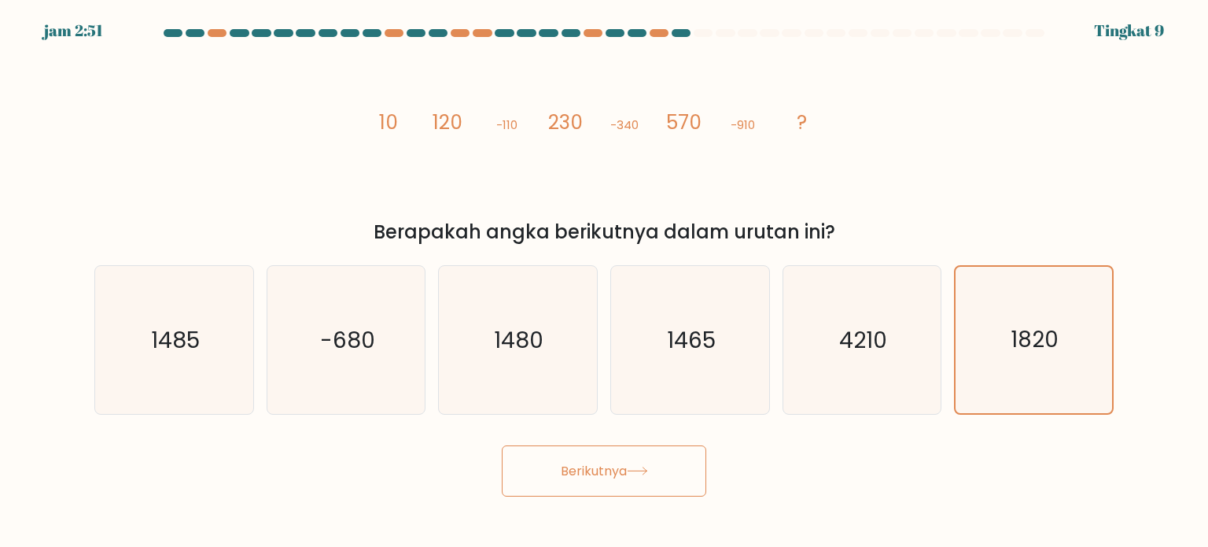
click at [623, 476] on font "Berikutnya" at bounding box center [594, 471] width 66 height 18
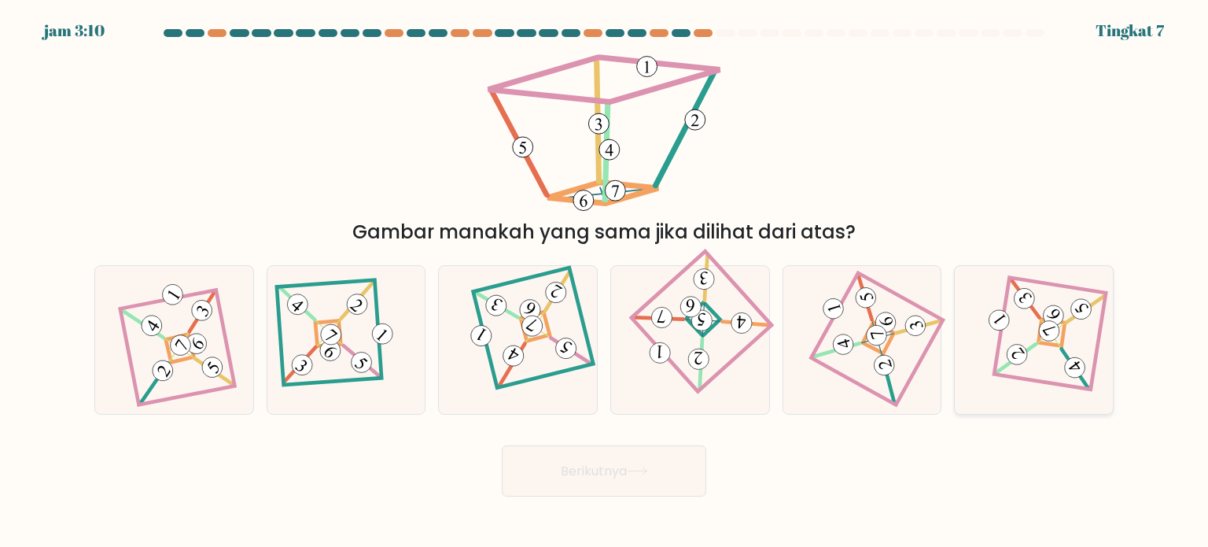
click at [1023, 348] on 904 at bounding box center [1017, 355] width 28 height 28
click at [605, 282] on input "F." at bounding box center [604, 278] width 1 height 8
radio input "true"
click at [623, 487] on button "Berikutnya" at bounding box center [604, 470] width 205 height 51
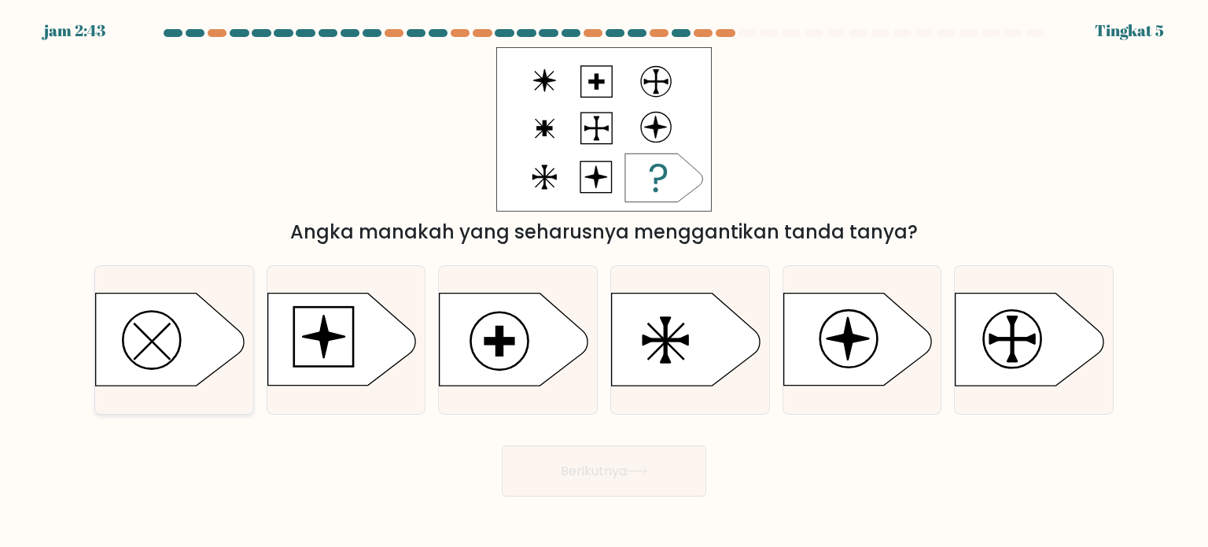
click at [197, 348] on icon at bounding box center [170, 339] width 148 height 92
click at [604, 282] on input "A." at bounding box center [604, 278] width 1 height 8
radio input "true"
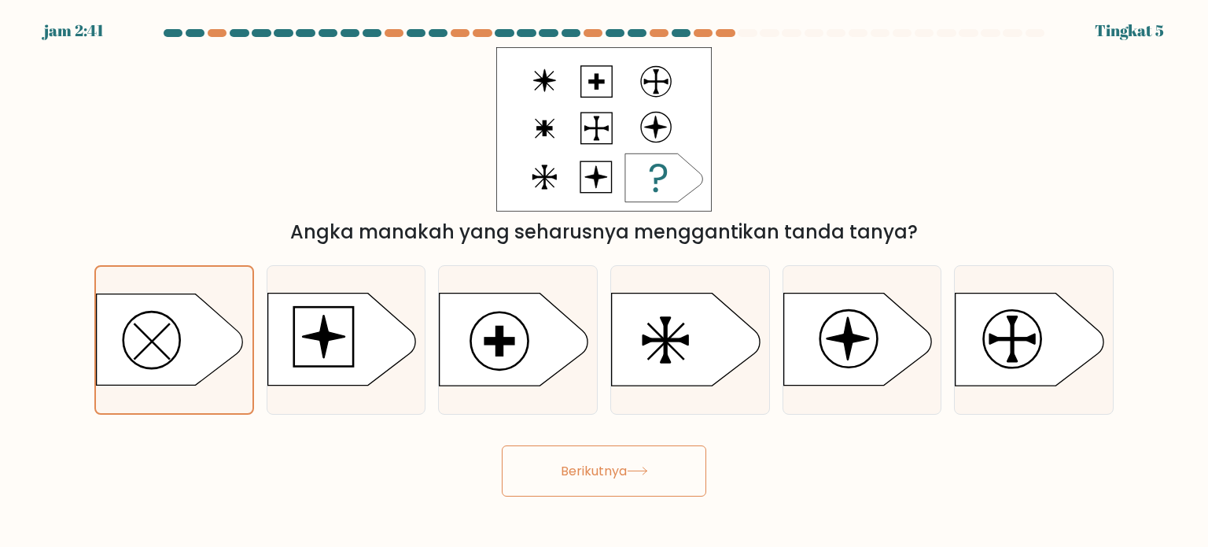
click at [576, 484] on button "Berikutnya" at bounding box center [604, 470] width 205 height 51
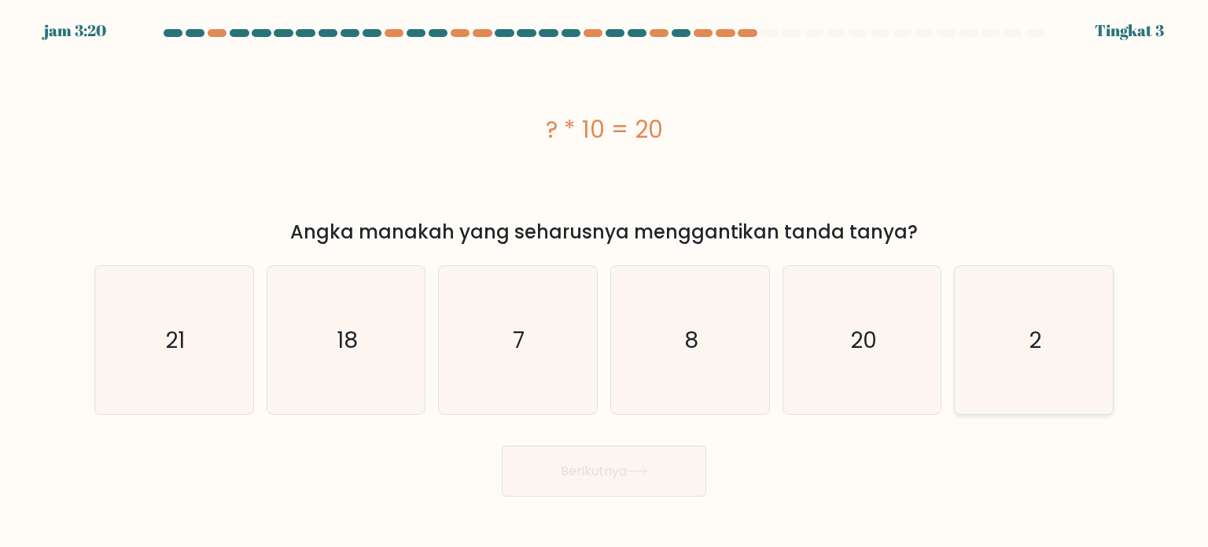
click at [1017, 319] on icon "2" at bounding box center [1034, 340] width 148 height 148
click at [605, 282] on input "F. 2" at bounding box center [604, 278] width 1 height 8
radio input "true"
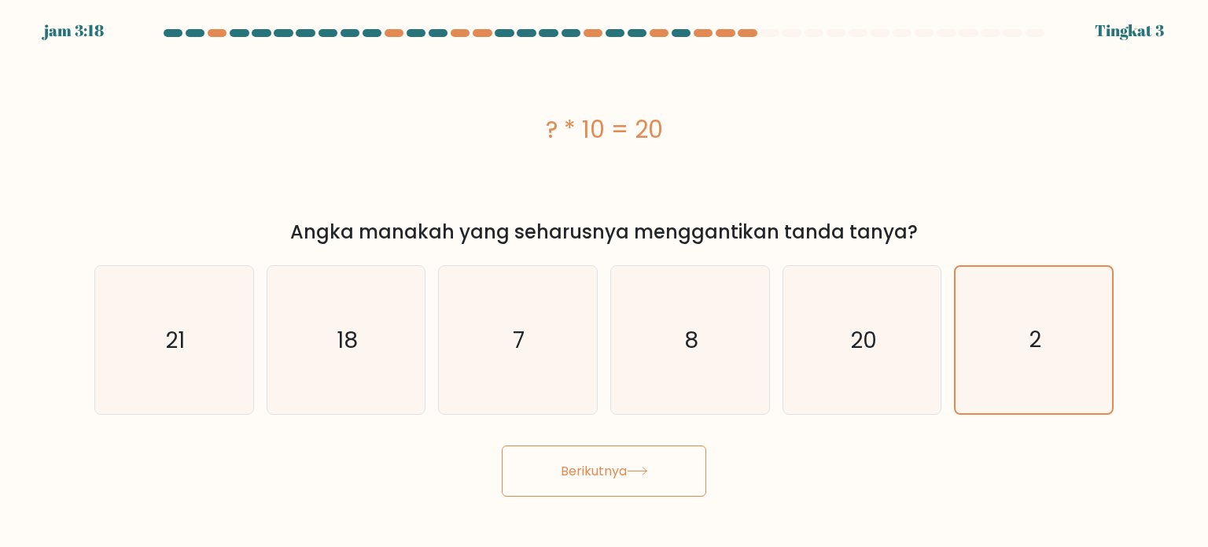
click at [595, 481] on button "Berikutnya" at bounding box center [604, 470] width 205 height 51
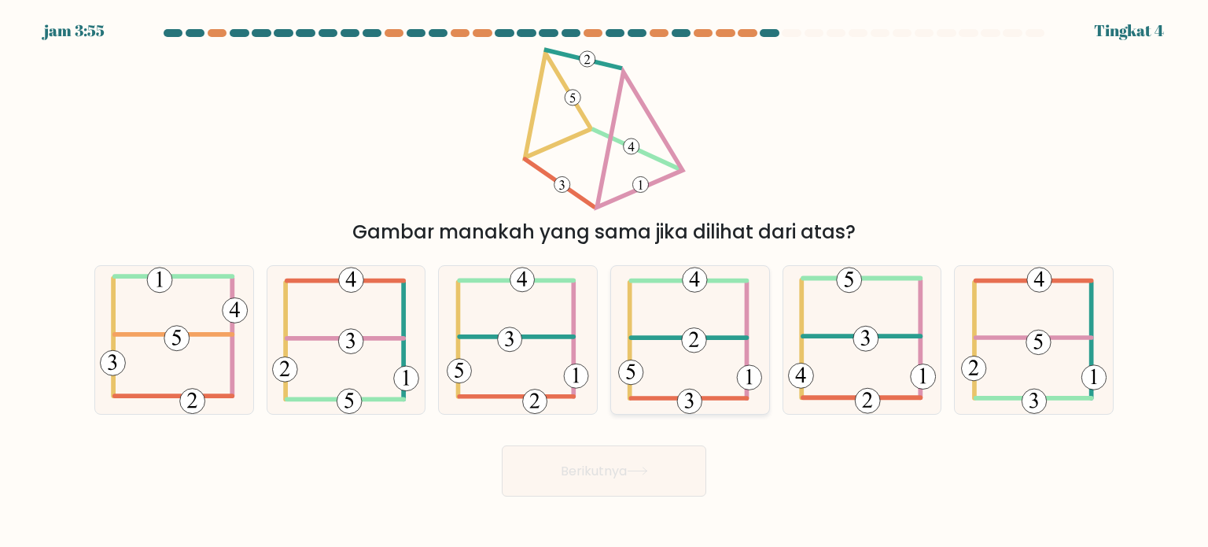
click at [688, 339] on 232 at bounding box center [694, 339] width 24 height 24
click at [605, 282] on input "D." at bounding box center [604, 278] width 1 height 8
radio input "true"
click at [645, 474] on icon at bounding box center [637, 470] width 21 height 9
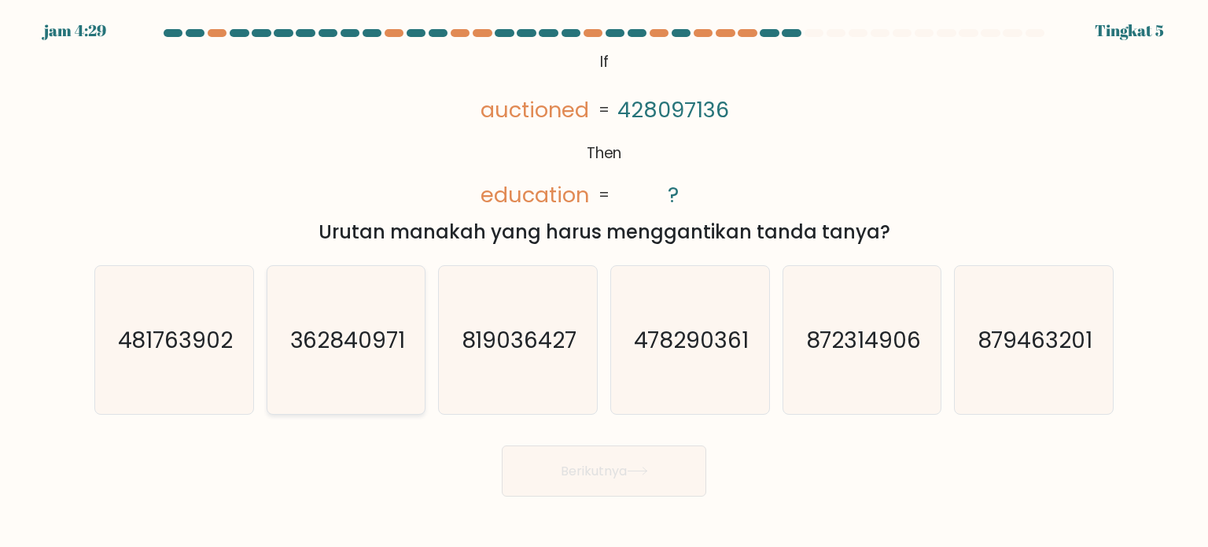
click at [376, 316] on icon "362840971" at bounding box center [346, 340] width 148 height 148
click at [604, 282] on input "B. 362840971" at bounding box center [604, 278] width 1 height 8
radio input "true"
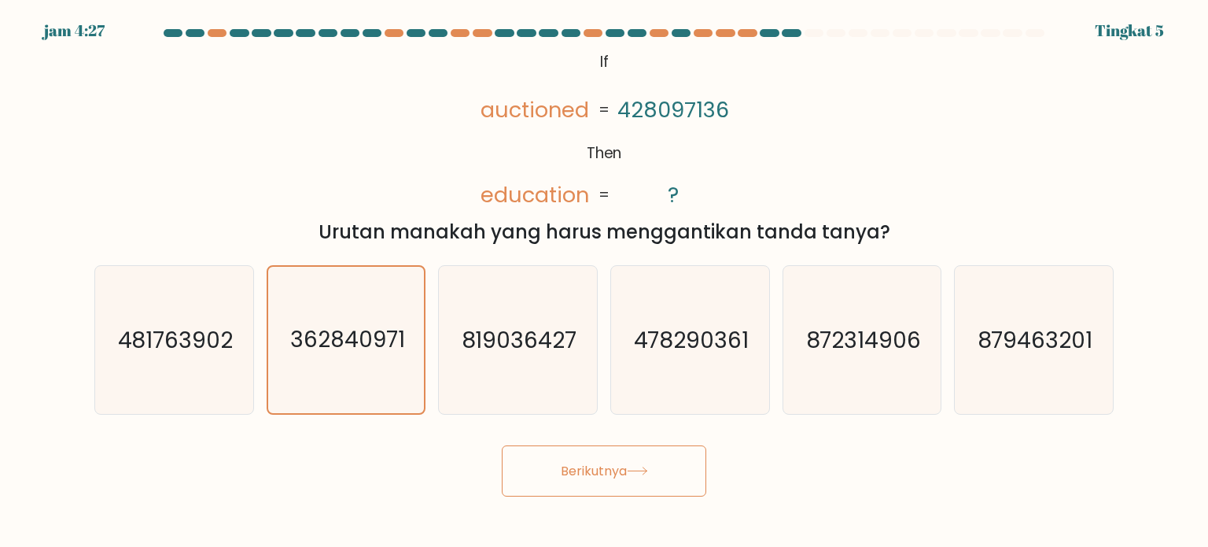
click at [561, 474] on font "Berikutnya" at bounding box center [594, 471] width 66 height 18
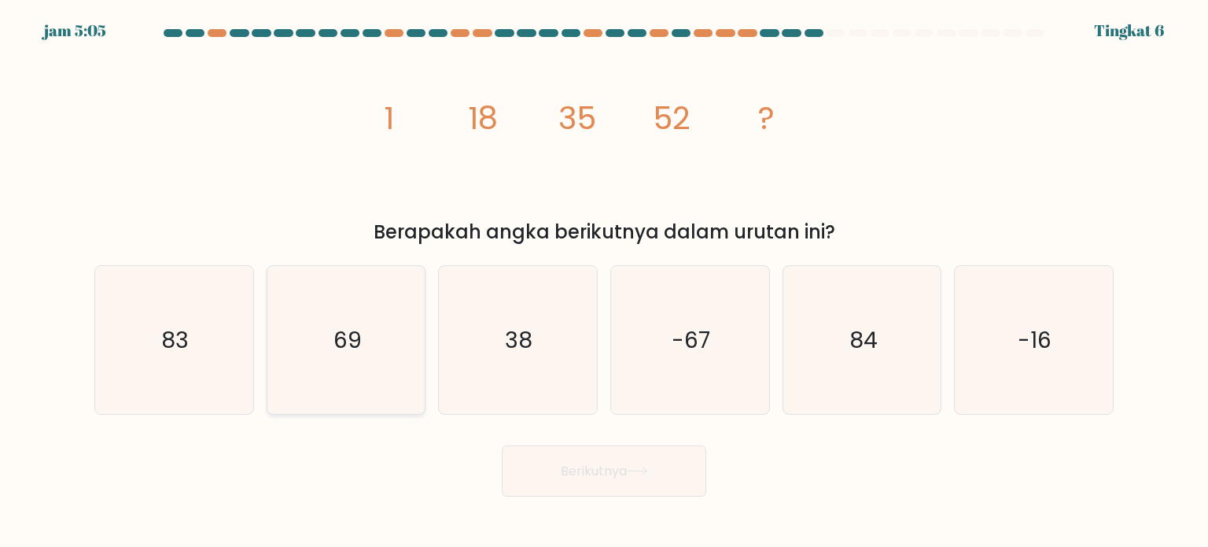
click at [329, 371] on icon "69" at bounding box center [346, 340] width 148 height 148
click at [604, 282] on input "B. 69" at bounding box center [604, 278] width 1 height 8
radio input "true"
click at [562, 459] on button "Berikutnya" at bounding box center [604, 470] width 205 height 51
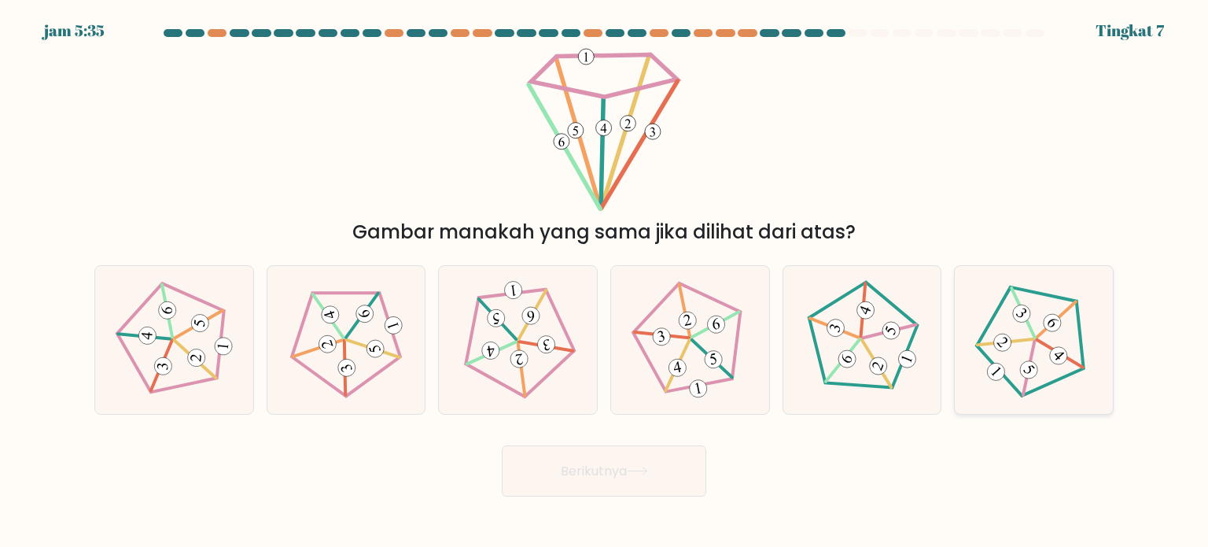
click at [1010, 351] on icon at bounding box center [1034, 339] width 119 height 119
click at [605, 282] on input "F." at bounding box center [604, 278] width 1 height 8
radio input "true"
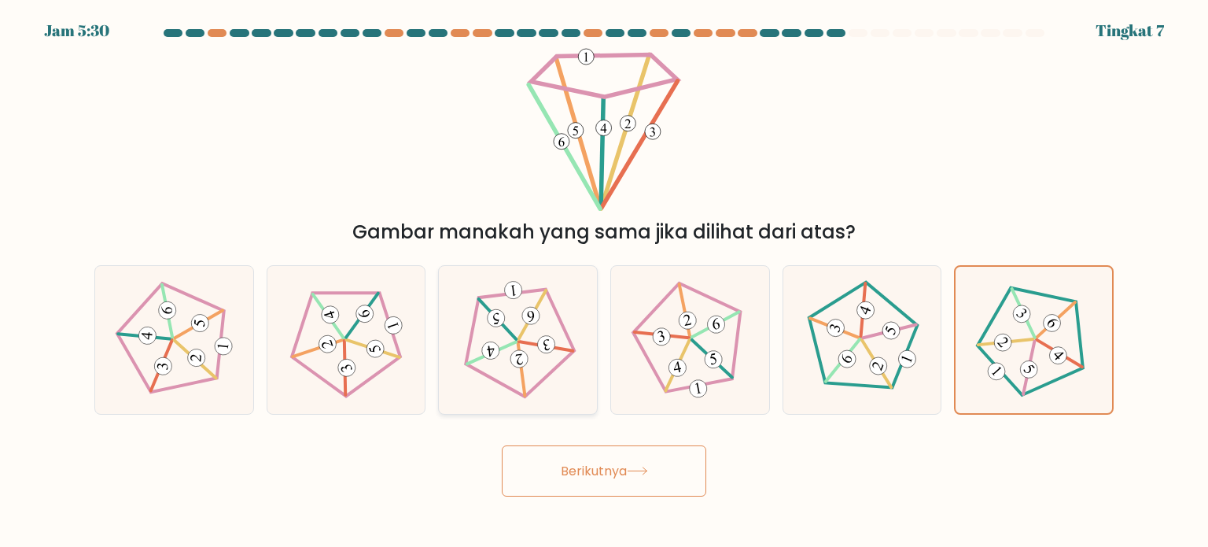
click at [536, 336] on icon at bounding box center [518, 339] width 119 height 119
click at [604, 282] on input "C." at bounding box center [604, 278] width 1 height 8
radio input "true"
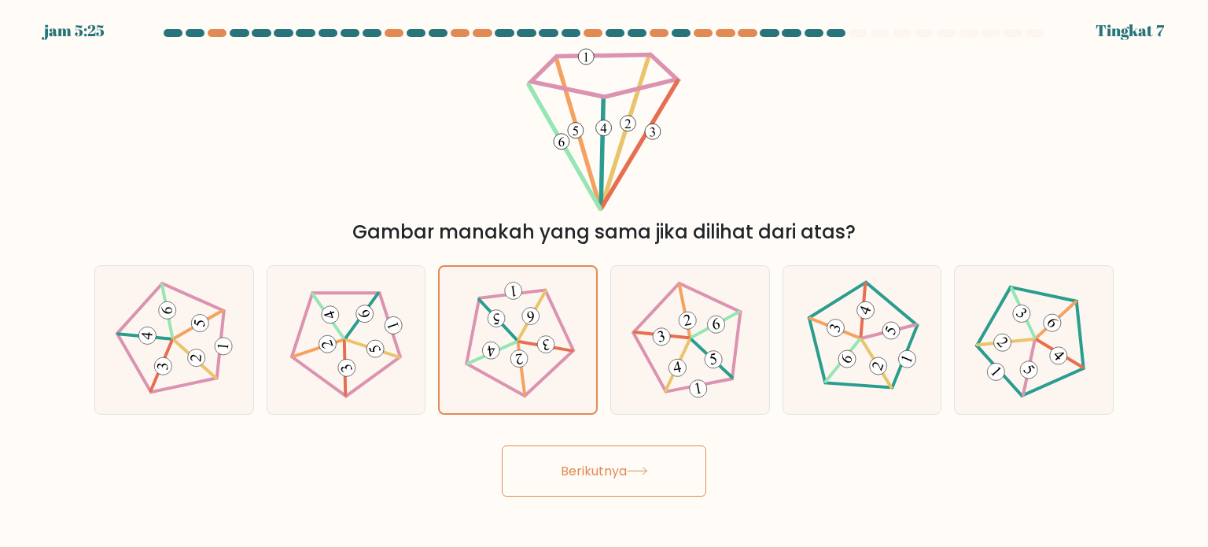
click at [561, 474] on font "Berikutnya" at bounding box center [594, 471] width 66 height 18
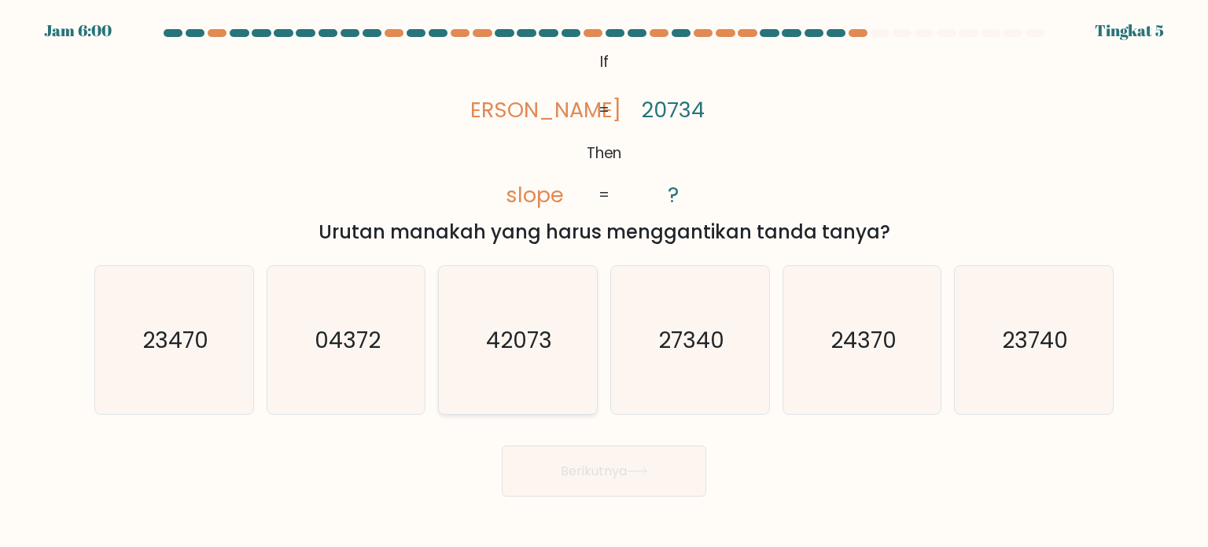
click at [483, 346] on icon "42073" at bounding box center [518, 340] width 148 height 148
click at [604, 282] on input "C. 42073" at bounding box center [604, 278] width 1 height 8
radio input "true"
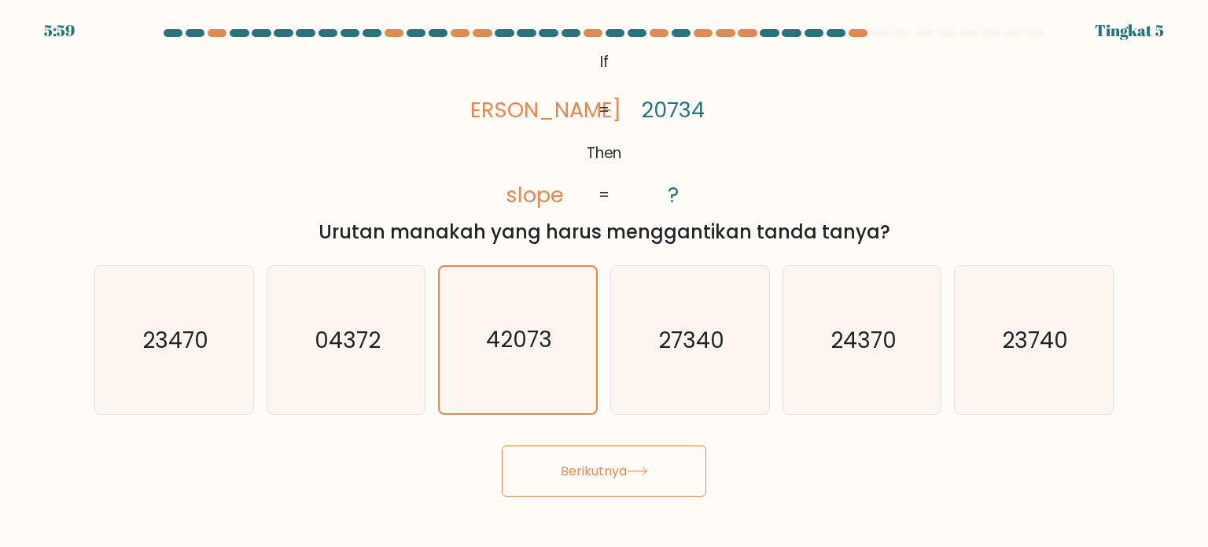
click at [603, 461] on button "Berikutnya" at bounding box center [604, 470] width 205 height 51
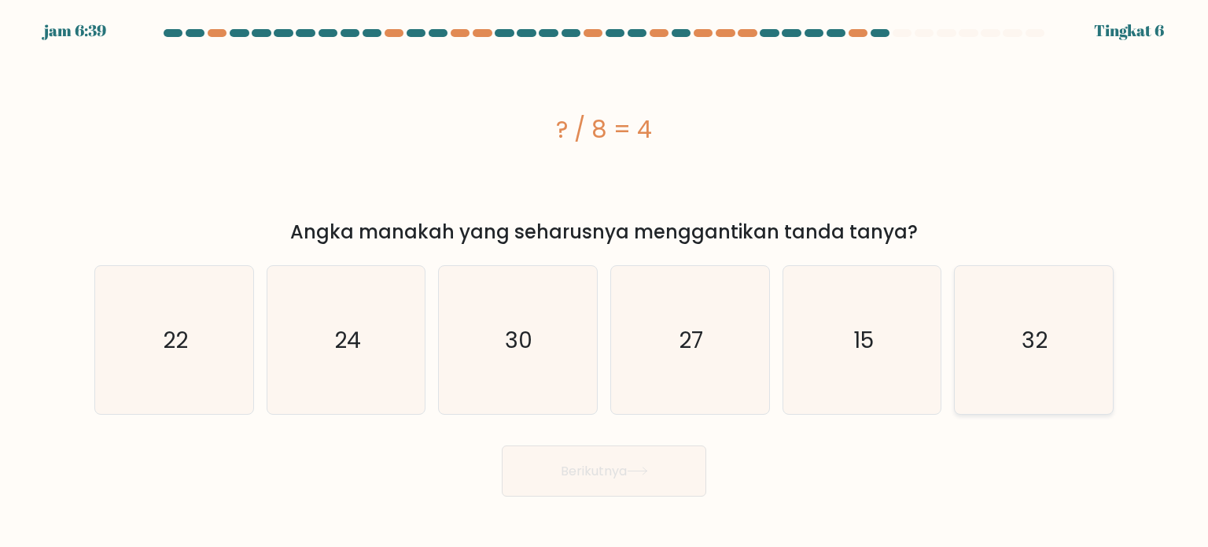
click at [1034, 341] on text "32" at bounding box center [1036, 338] width 26 height 31
click at [605, 282] on input "F. 32" at bounding box center [604, 278] width 1 height 8
radio input "true"
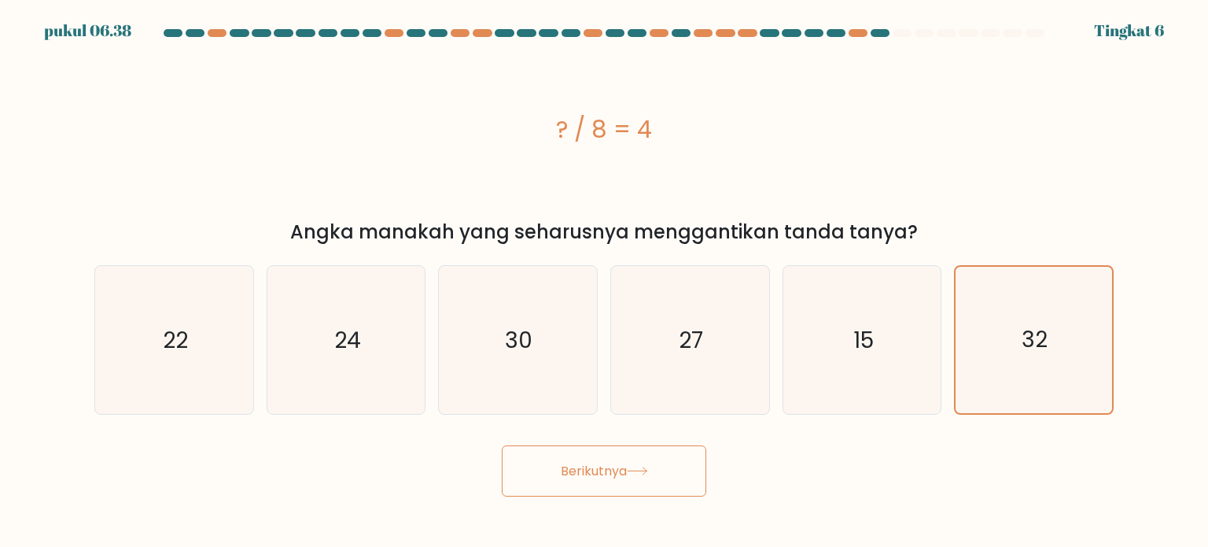
click at [648, 476] on button "Berikutnya" at bounding box center [604, 470] width 205 height 51
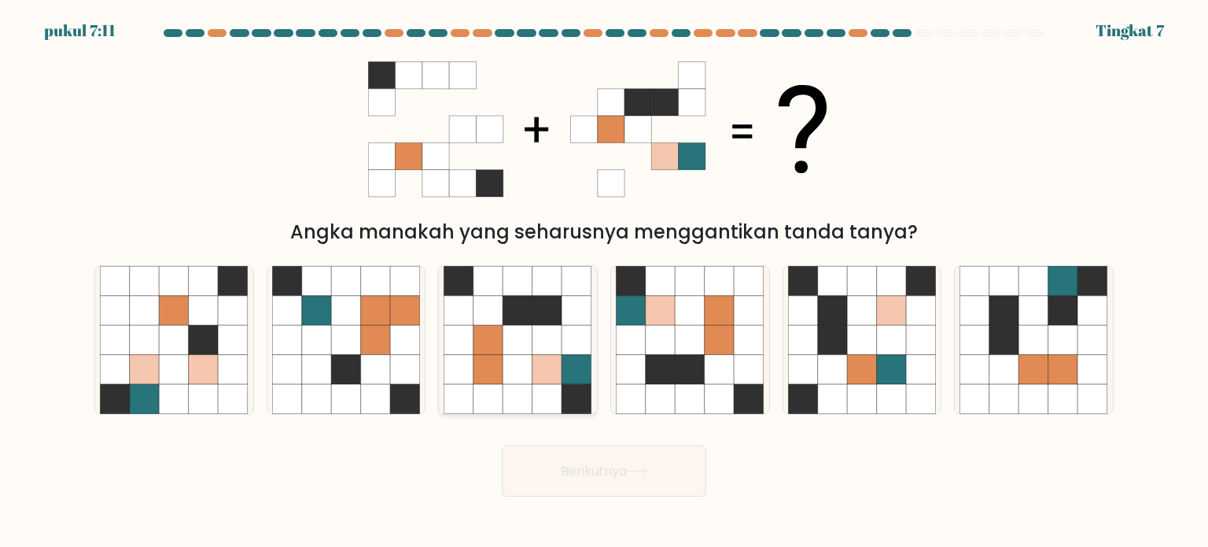
click at [492, 295] on icon at bounding box center [489, 310] width 30 height 30
click at [604, 282] on input "C." at bounding box center [604, 278] width 1 height 8
radio input "true"
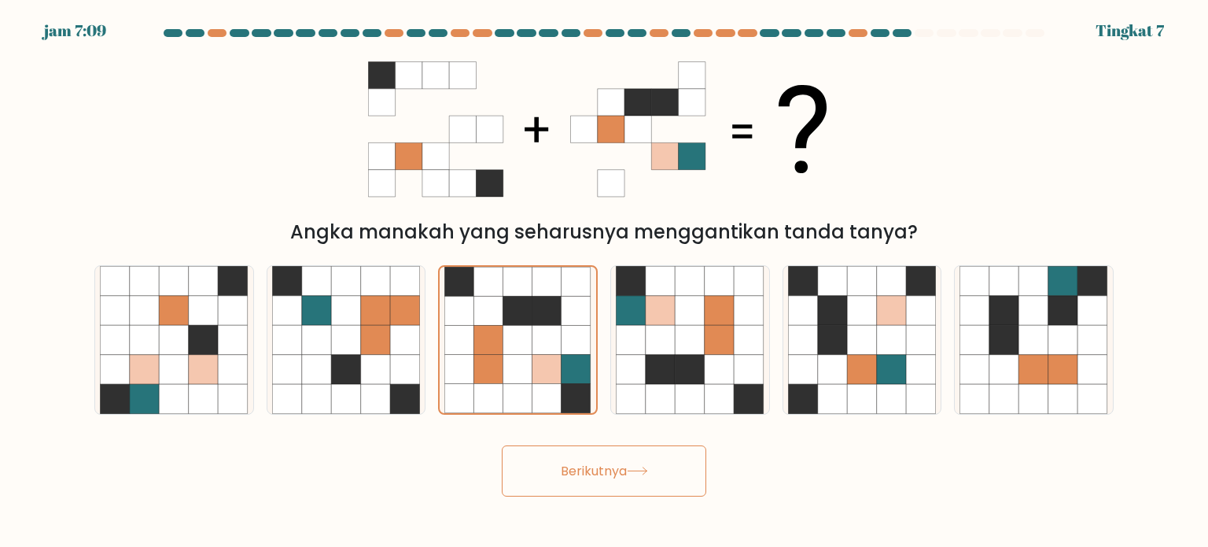
click at [588, 482] on button "Berikutnya" at bounding box center [604, 470] width 205 height 51
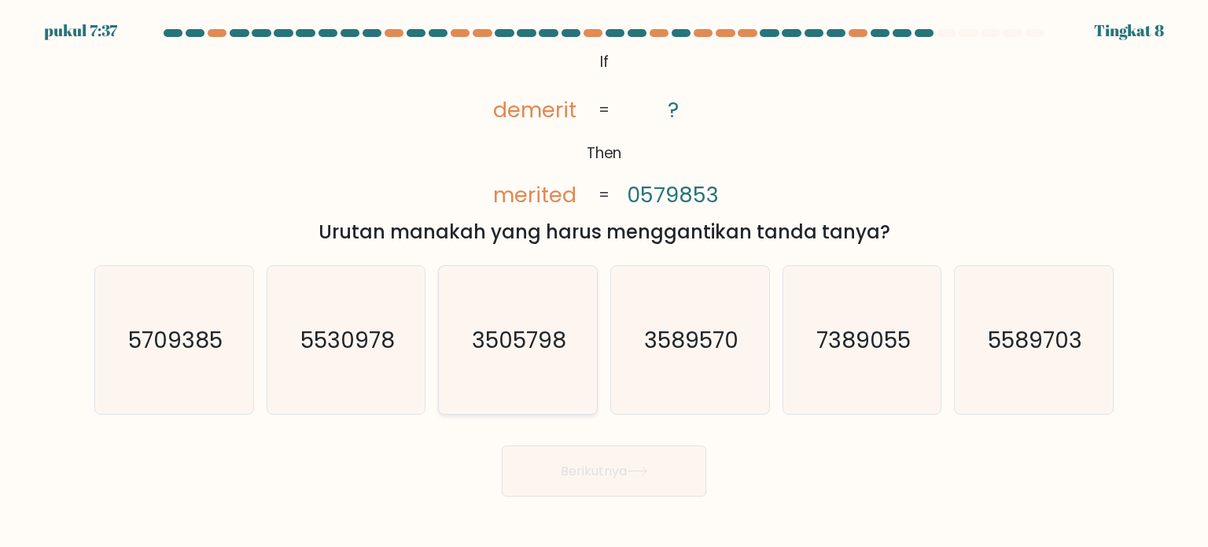
click at [526, 333] on text "3505798" at bounding box center [520, 338] width 94 height 31
click at [604, 282] on input "C. 3505798" at bounding box center [604, 278] width 1 height 8
radio input "true"
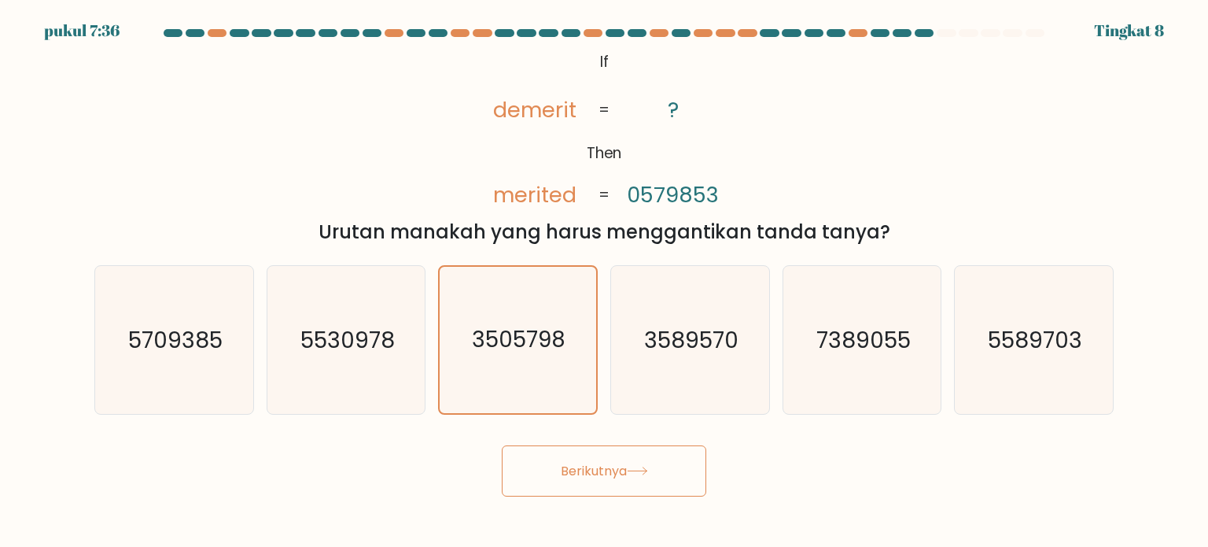
click at [632, 473] on icon at bounding box center [637, 470] width 21 height 9
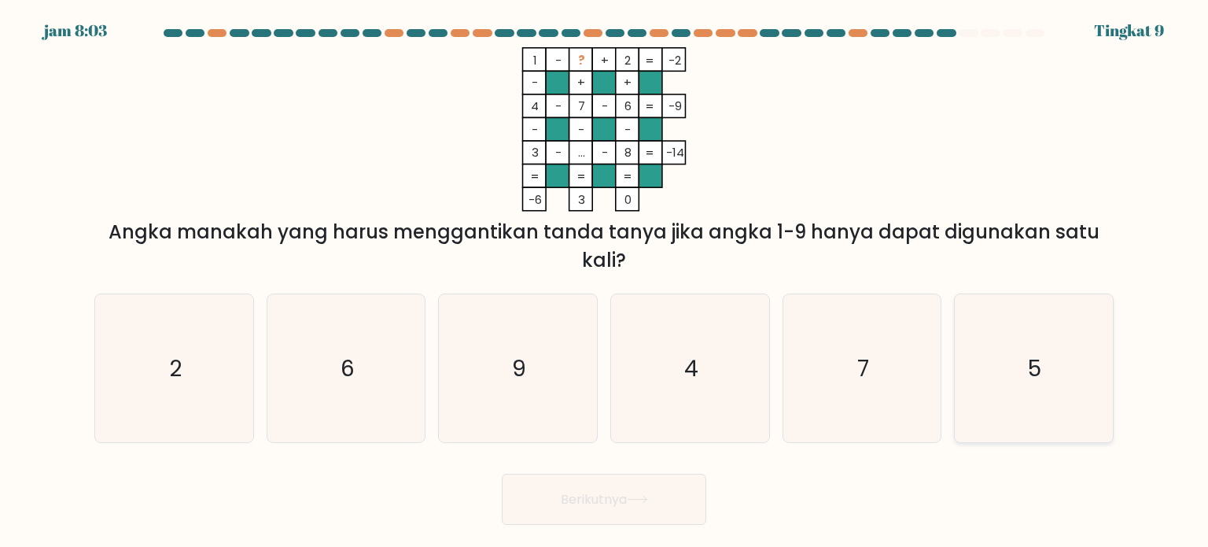
click at [1026, 377] on icon "5" at bounding box center [1034, 368] width 148 height 148
click at [605, 282] on input "F. 5" at bounding box center [604, 278] width 1 height 8
radio input "true"
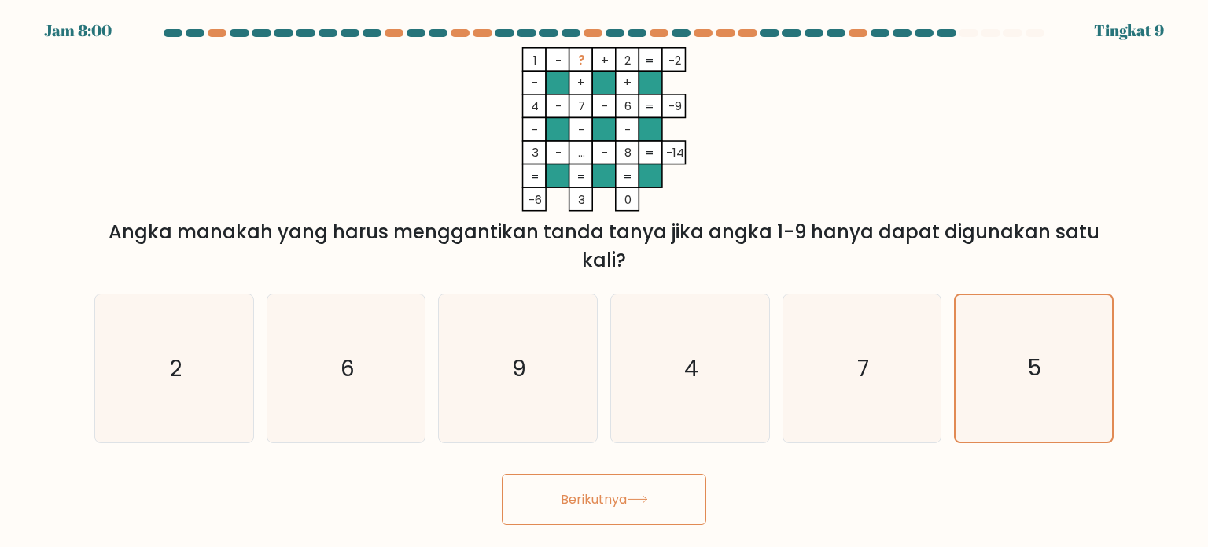
click at [599, 491] on font "Berikutnya" at bounding box center [594, 499] width 66 height 18
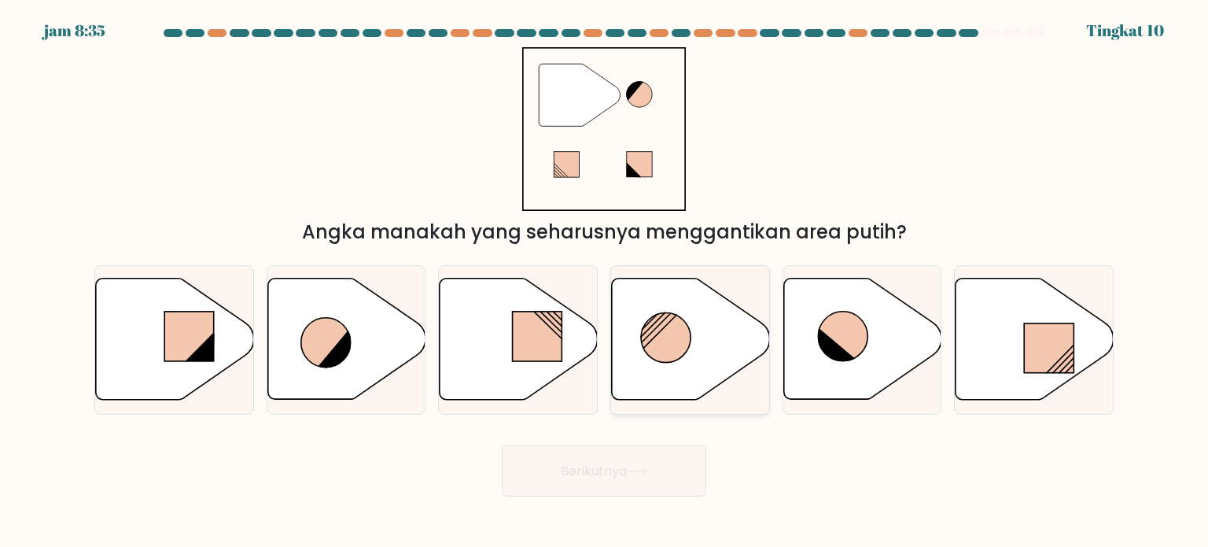
click at [661, 326] on circle at bounding box center [666, 338] width 50 height 50
click at [605, 282] on input "D." at bounding box center [604, 278] width 1 height 8
radio input "true"
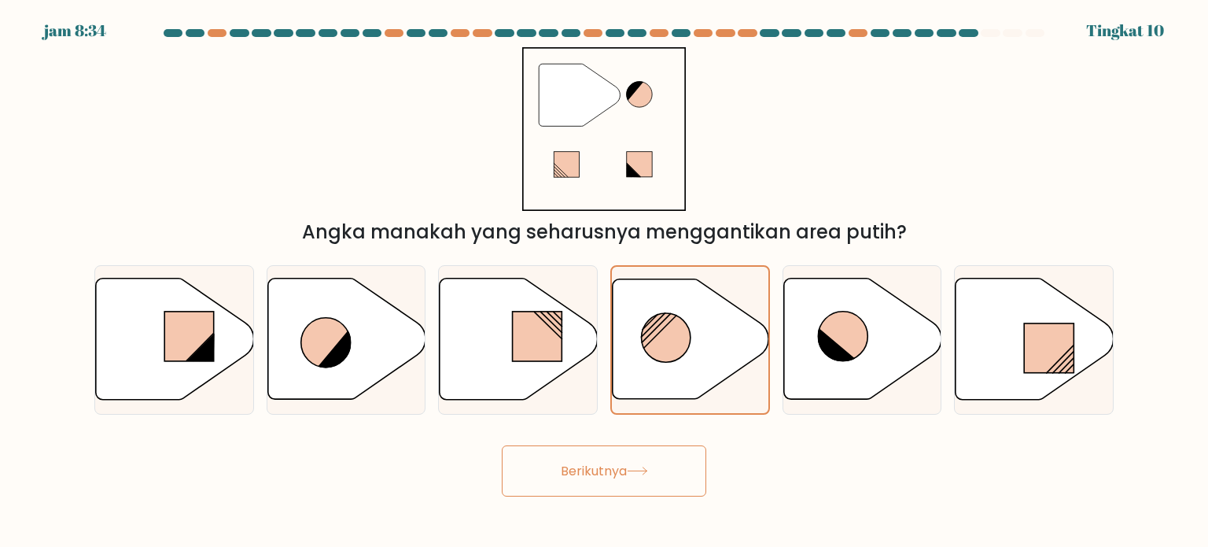
click at [626, 463] on font "Berikutnya" at bounding box center [594, 471] width 66 height 18
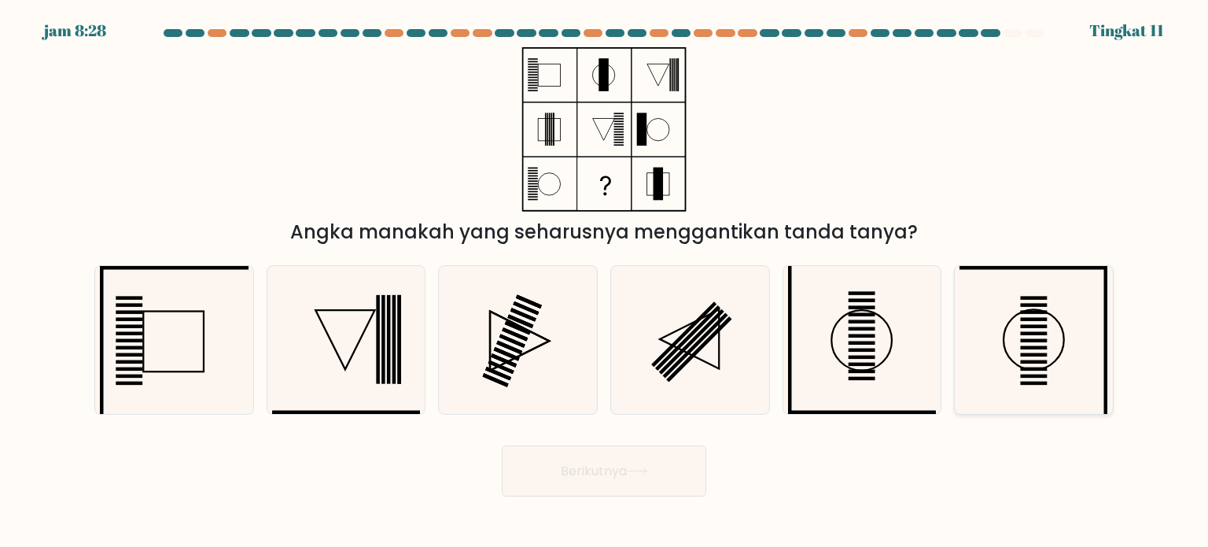
click at [1009, 363] on icon at bounding box center [1034, 340] width 148 height 148
click at [605, 282] on input "F." at bounding box center [604, 278] width 1 height 8
radio input "true"
click at [617, 477] on font "Berikutnya" at bounding box center [594, 471] width 66 height 18
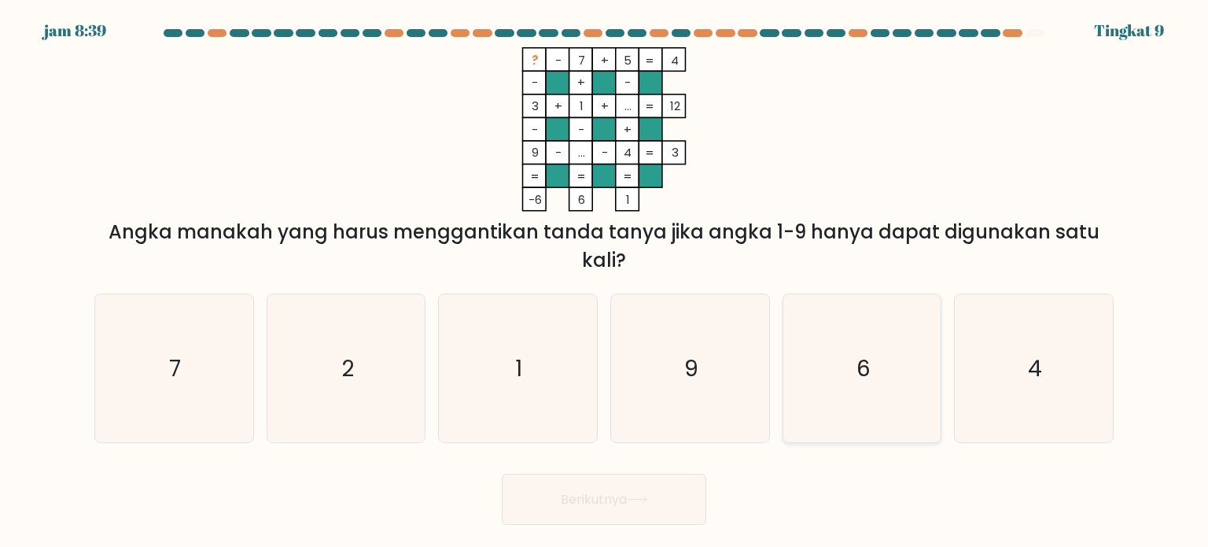
click at [873, 376] on icon "6" at bounding box center [862, 368] width 148 height 148
click at [605, 282] on input "Dan. 6" at bounding box center [604, 278] width 1 height 8
radio input "true"
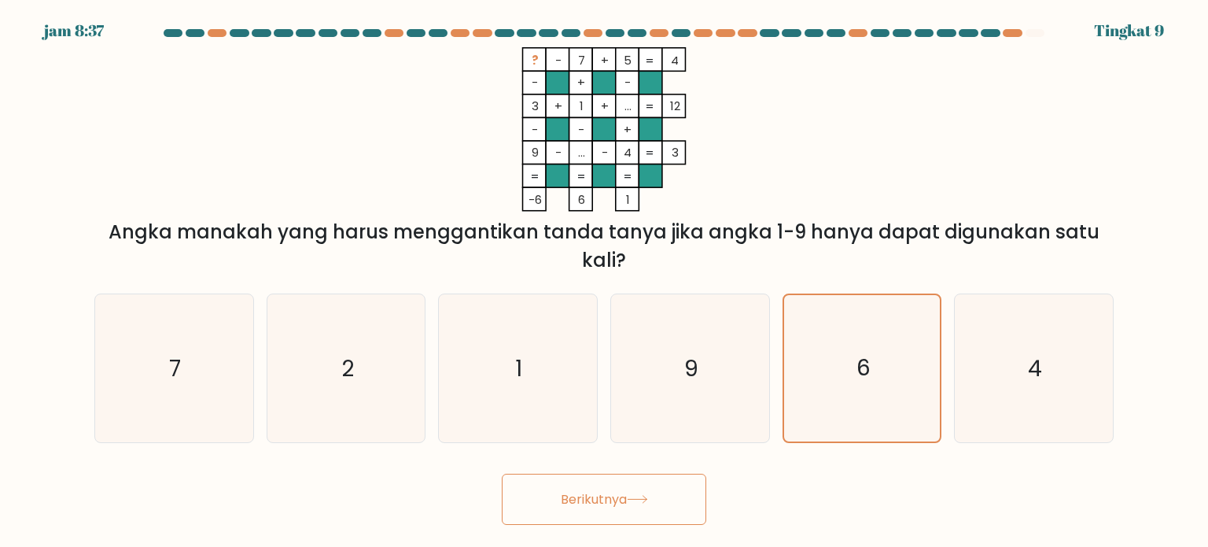
click at [621, 518] on button "Berikutnya" at bounding box center [604, 499] width 205 height 51
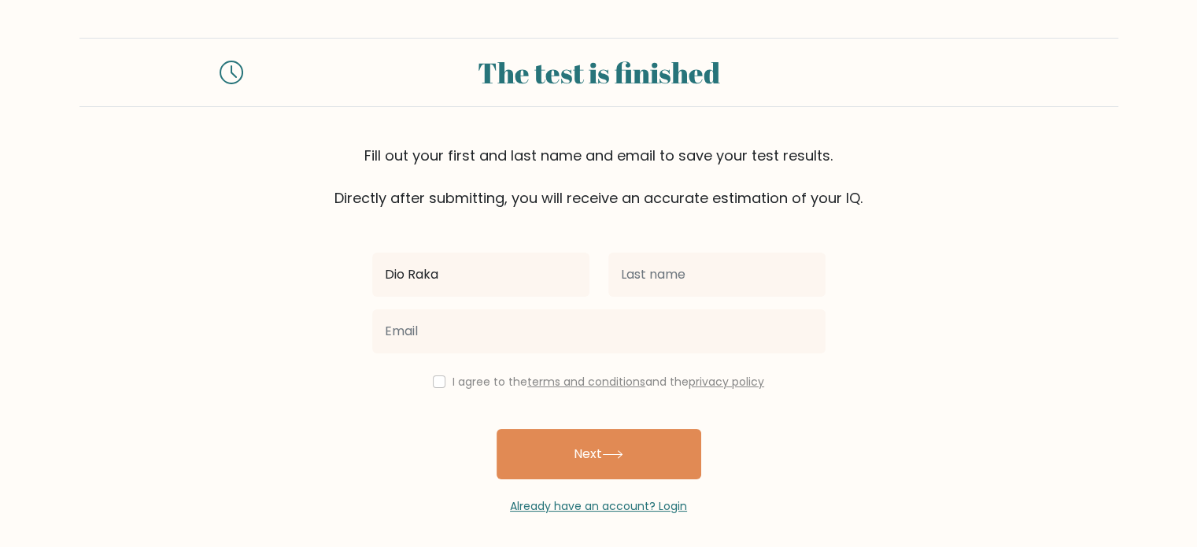
type input "Dio Raka"
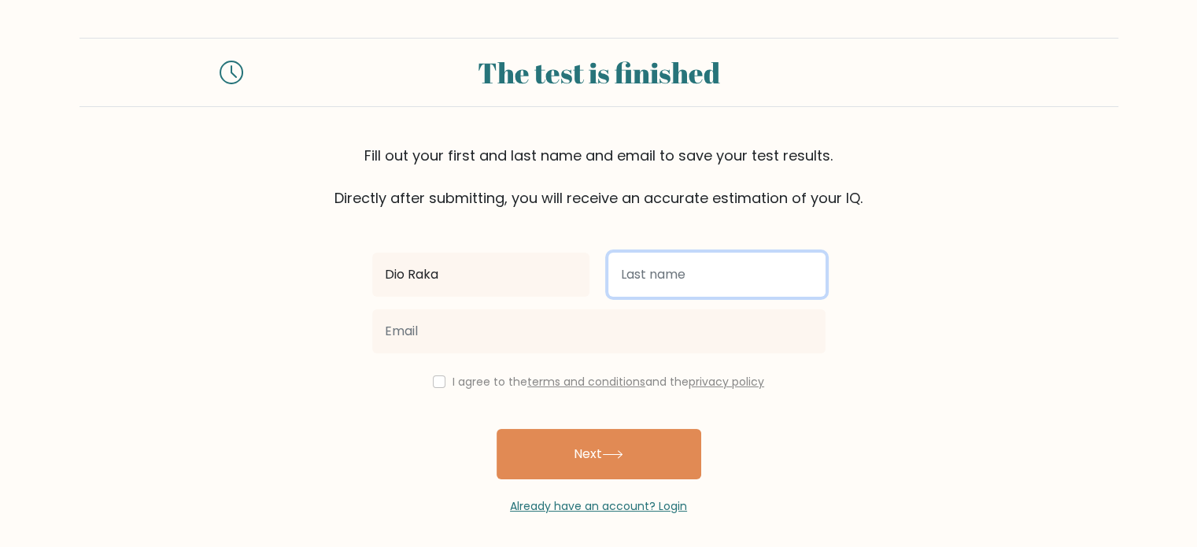
click at [658, 286] on input "text" at bounding box center [716, 275] width 217 height 44
type input "B"
type input "Venda Saputra"
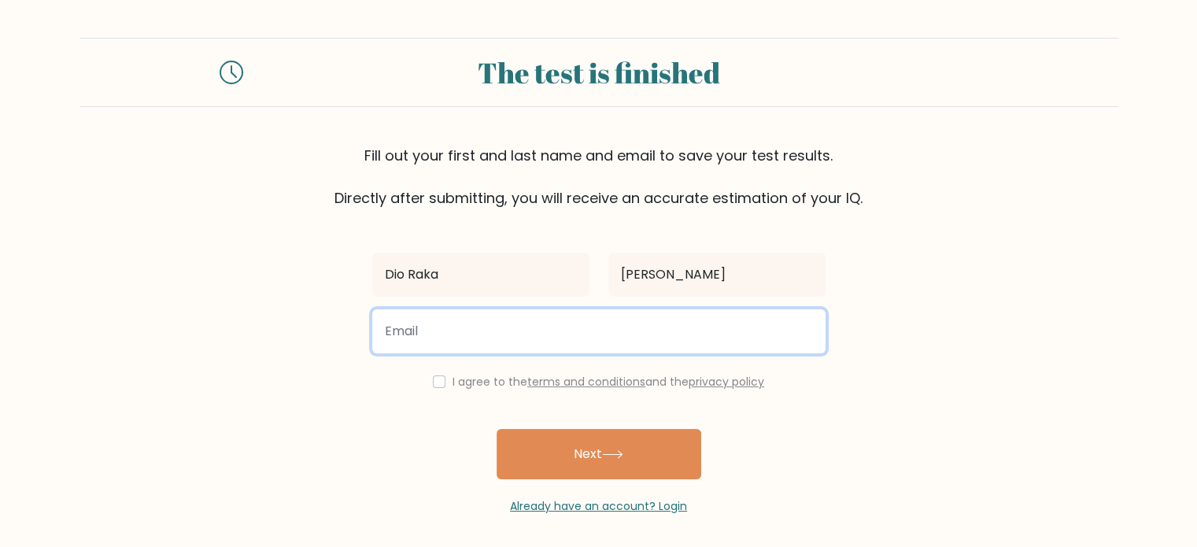
click at [570, 342] on input "email" at bounding box center [598, 331] width 453 height 44
type input "saputraka130@gmail.com"
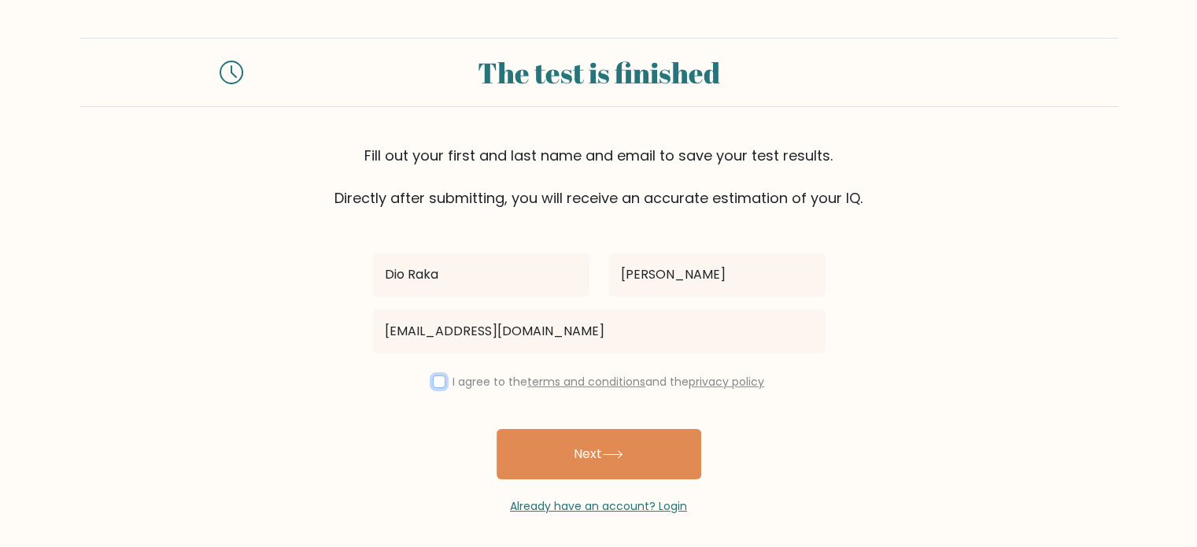
click at [433, 384] on input "checkbox" at bounding box center [439, 381] width 13 height 13
checkbox input "true"
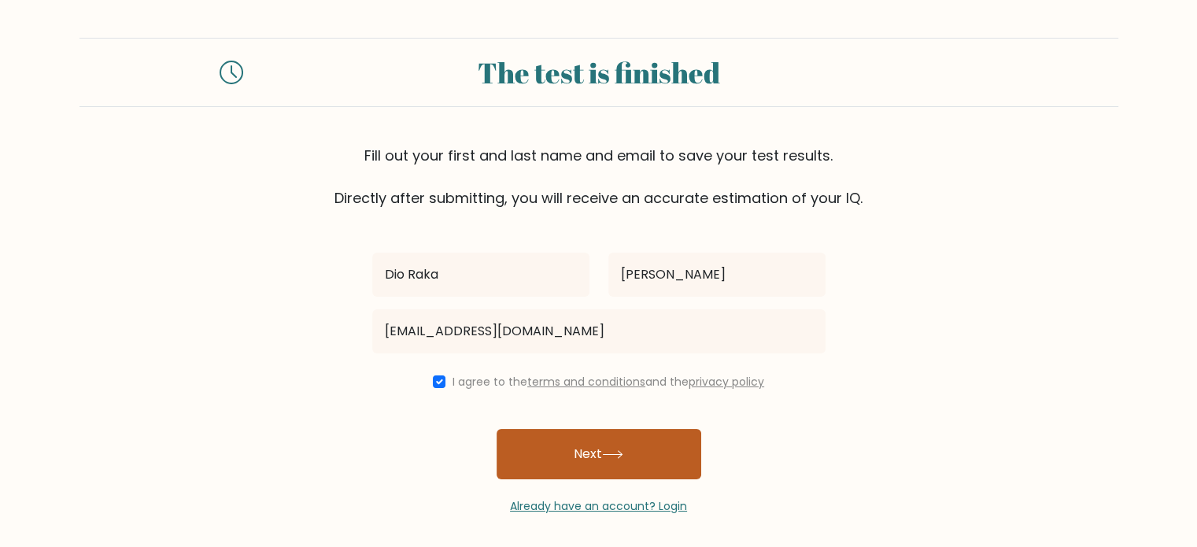
click at [548, 456] on button "Next" at bounding box center [598, 454] width 205 height 50
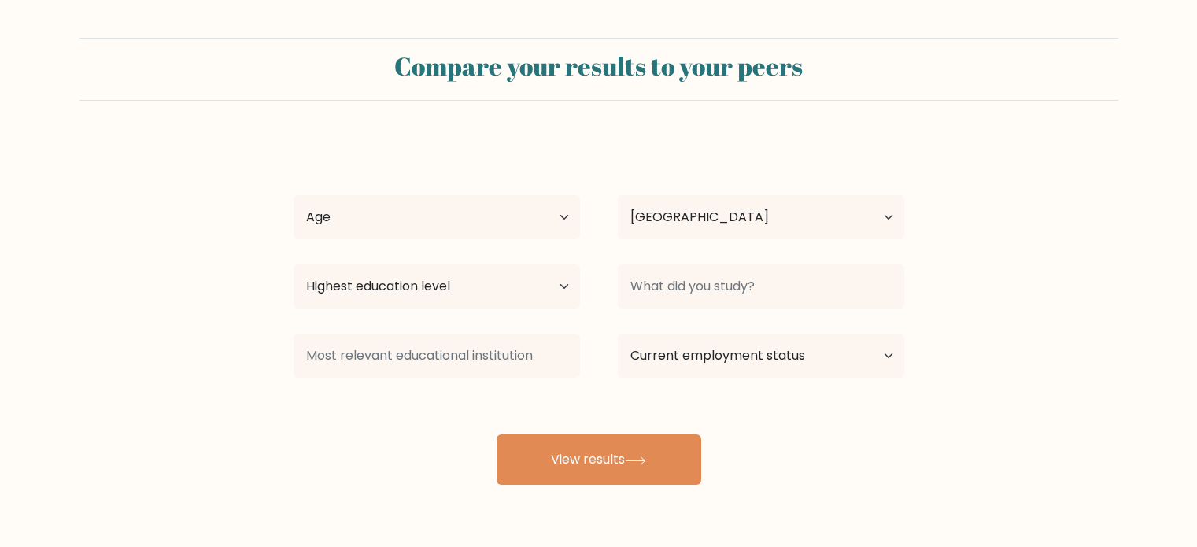
select select "ID"
click at [537, 216] on select "Age Under [DEMOGRAPHIC_DATA] [DEMOGRAPHIC_DATA] [DEMOGRAPHIC_DATA] [DEMOGRAPHIC…" at bounding box center [436, 217] width 286 height 44
select select "18_24"
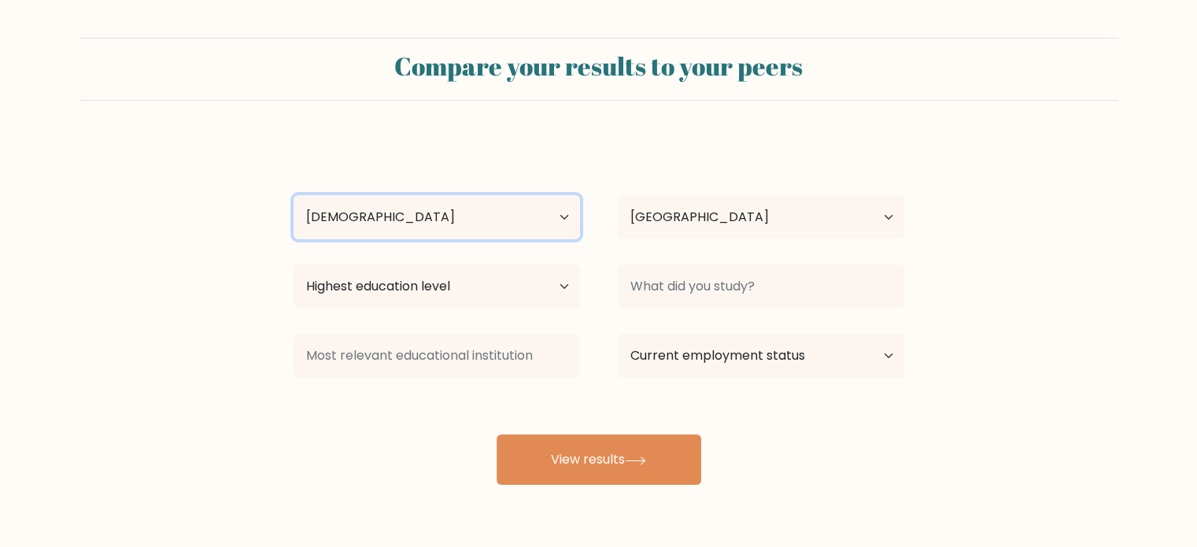
click at [293, 195] on select "Age Under [DEMOGRAPHIC_DATA] [DEMOGRAPHIC_DATA] [DEMOGRAPHIC_DATA] [DEMOGRAPHIC…" at bounding box center [436, 217] width 286 height 44
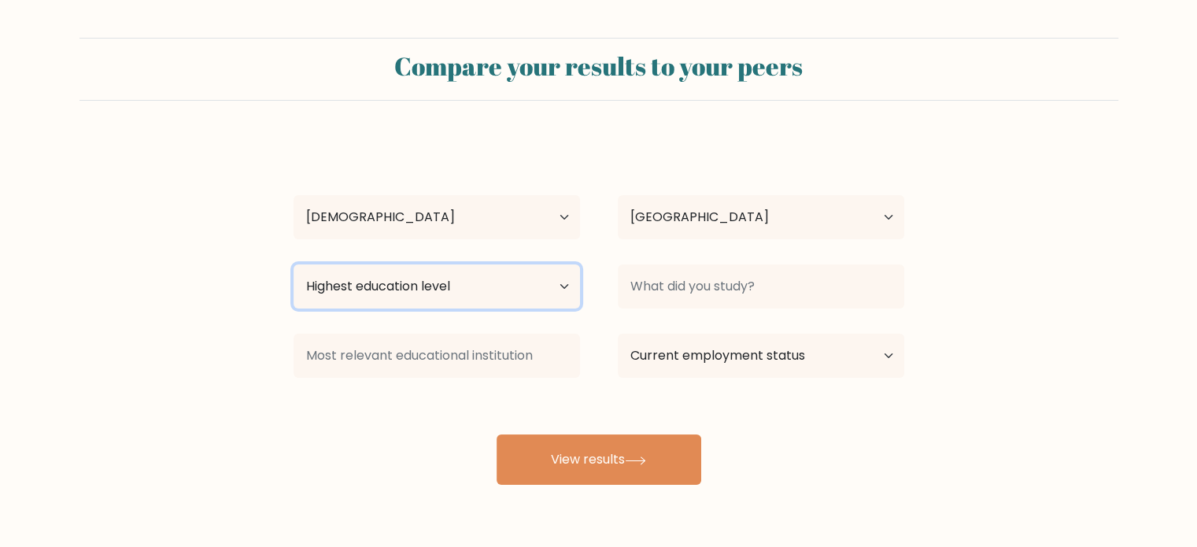
click at [473, 290] on select "Highest education level No schooling Primary Lower Secondary Upper Secondary Oc…" at bounding box center [436, 286] width 286 height 44
select select "bachelors_degree"
click at [293, 264] on select "Highest education level No schooling Primary Lower Secondary Upper Secondary Oc…" at bounding box center [436, 286] width 286 height 44
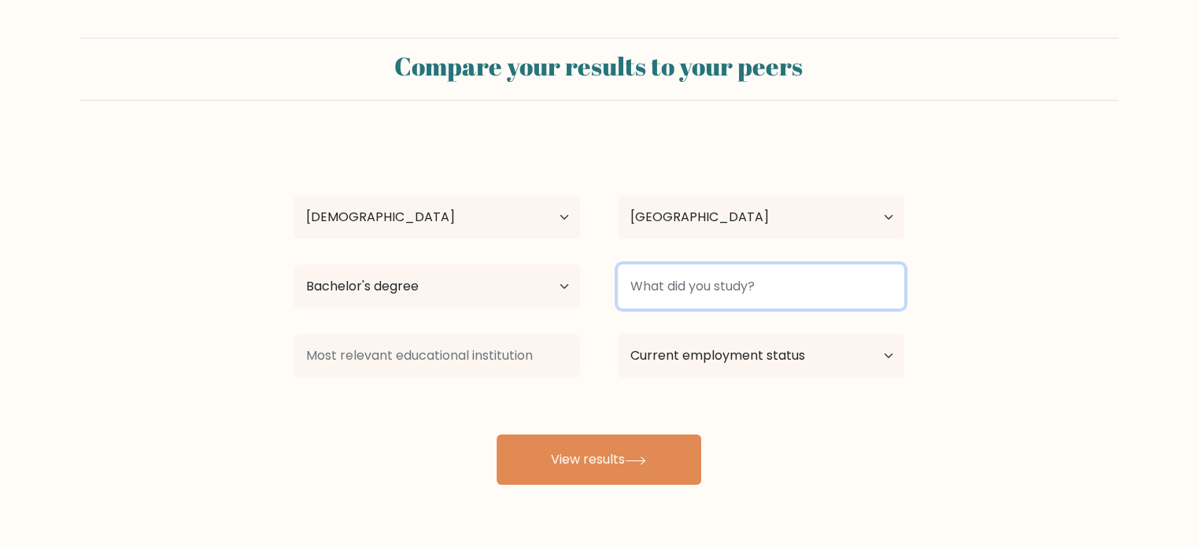
click at [651, 292] on input at bounding box center [761, 286] width 286 height 44
type input "T"
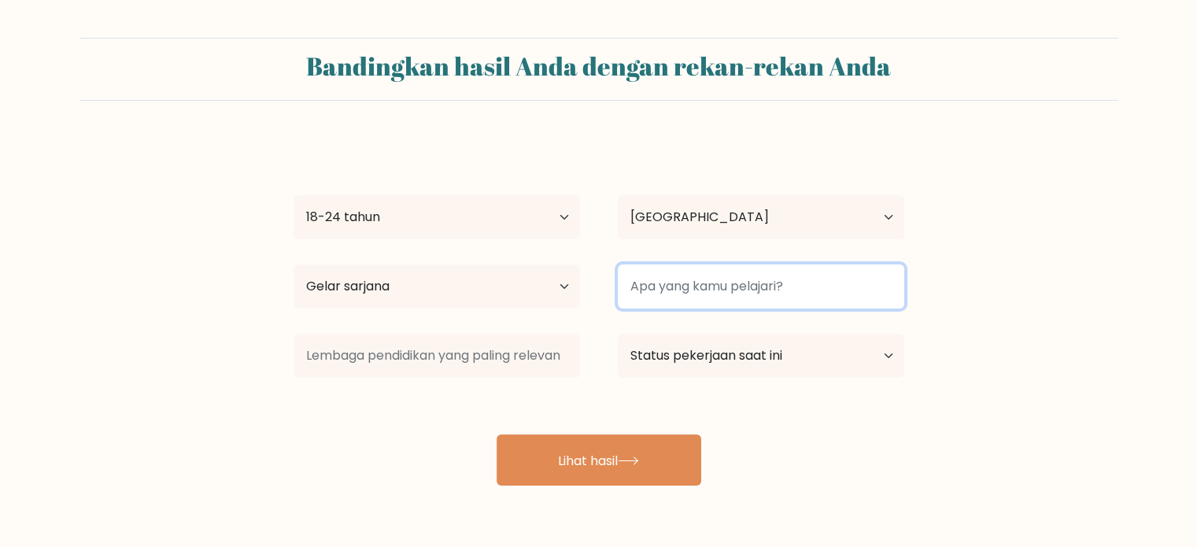
click at [818, 295] on input at bounding box center [761, 286] width 286 height 44
type input "T"
type input "Teknik Informatika"
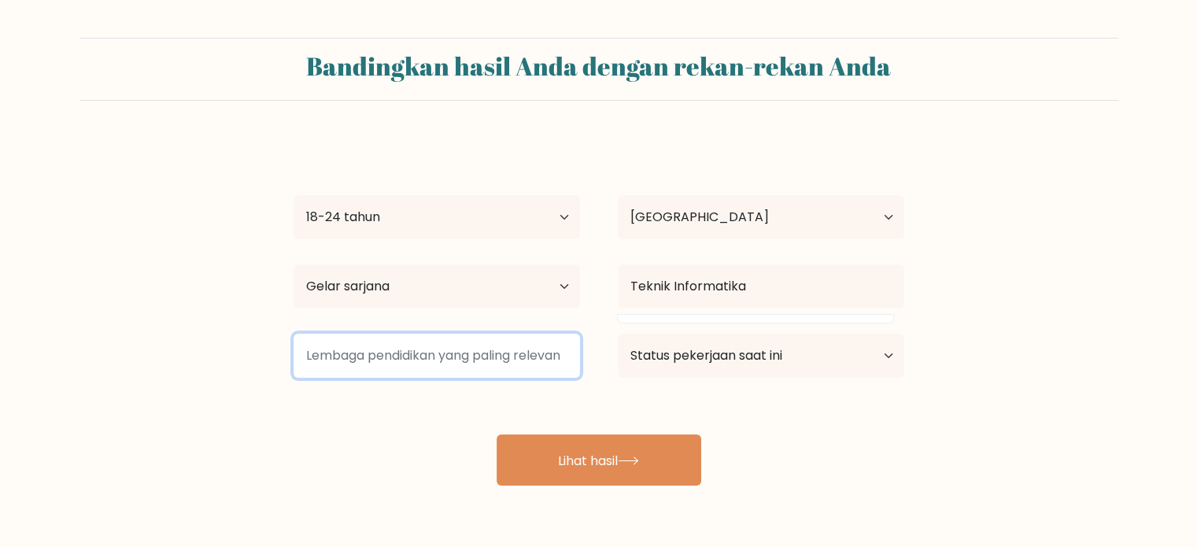
click at [563, 357] on input at bounding box center [436, 356] width 286 height 44
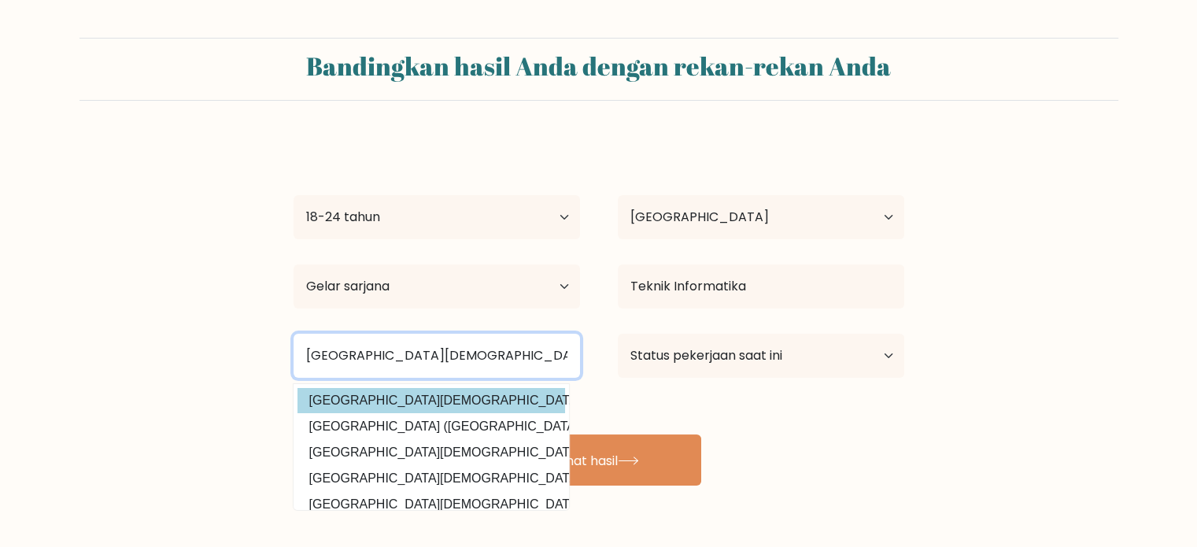
type input "[GEOGRAPHIC_DATA][DEMOGRAPHIC_DATA]"
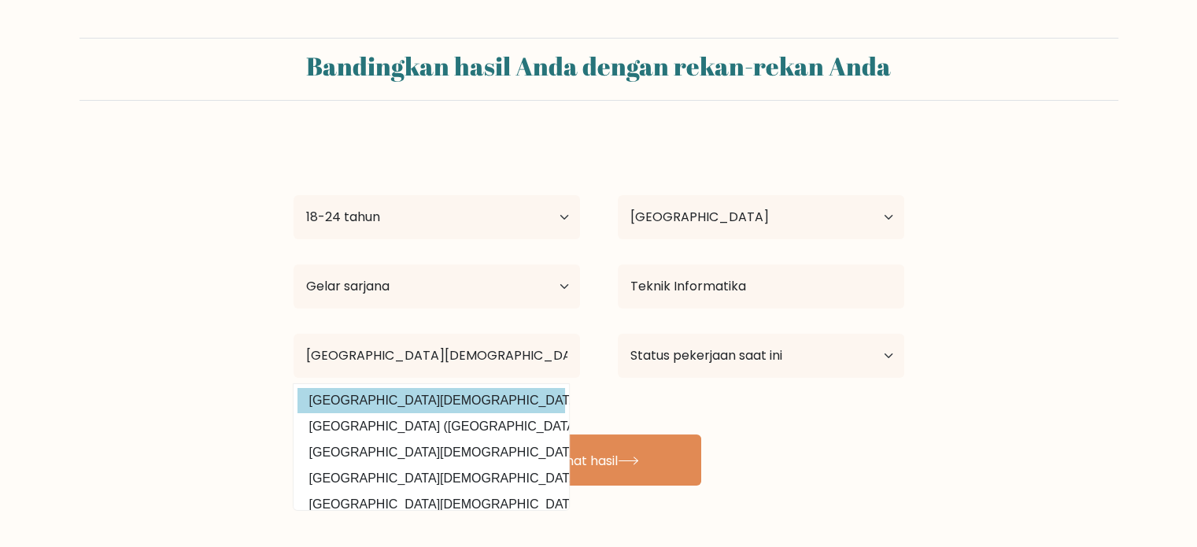
click at [528, 402] on div "Dio [PERSON_NAME] Usia Di bawah 18 tahun 18-24 tahun 25-34 tahun 35-44 tahun 45…" at bounding box center [598, 311] width 629 height 347
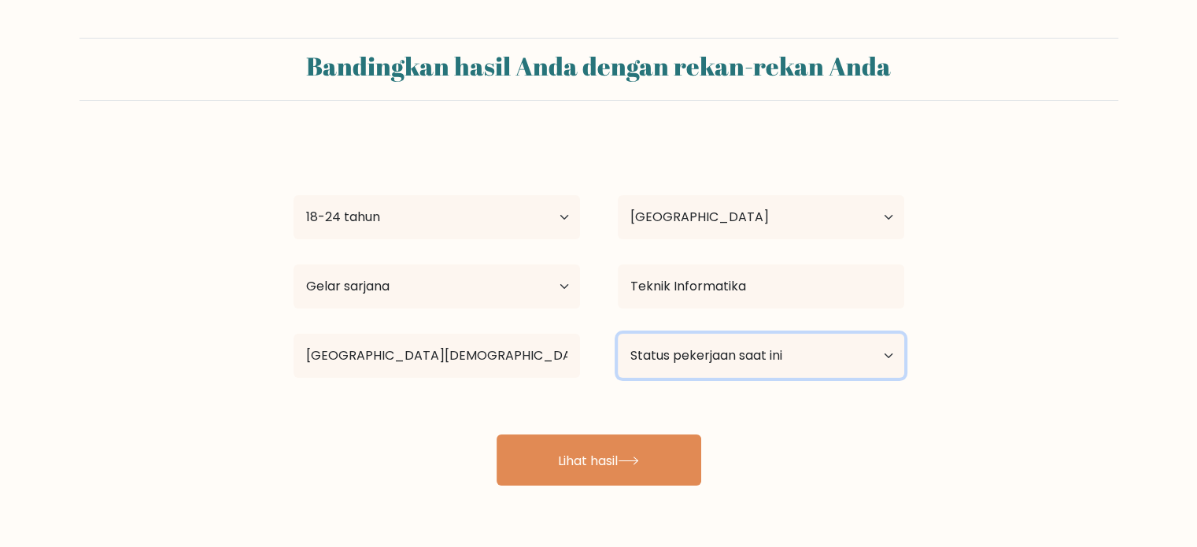
click at [711, 339] on select "Status pekerjaan saat ini Bekerja Murid Pensiun Lainnya / lebih suka tidak menj…" at bounding box center [761, 356] width 286 height 44
click at [1139, 276] on form "Bandingkan hasil Anda dengan rekan-rekan Anda Dio [PERSON_NAME] Usia Di bawah 1…" at bounding box center [598, 262] width 1197 height 448
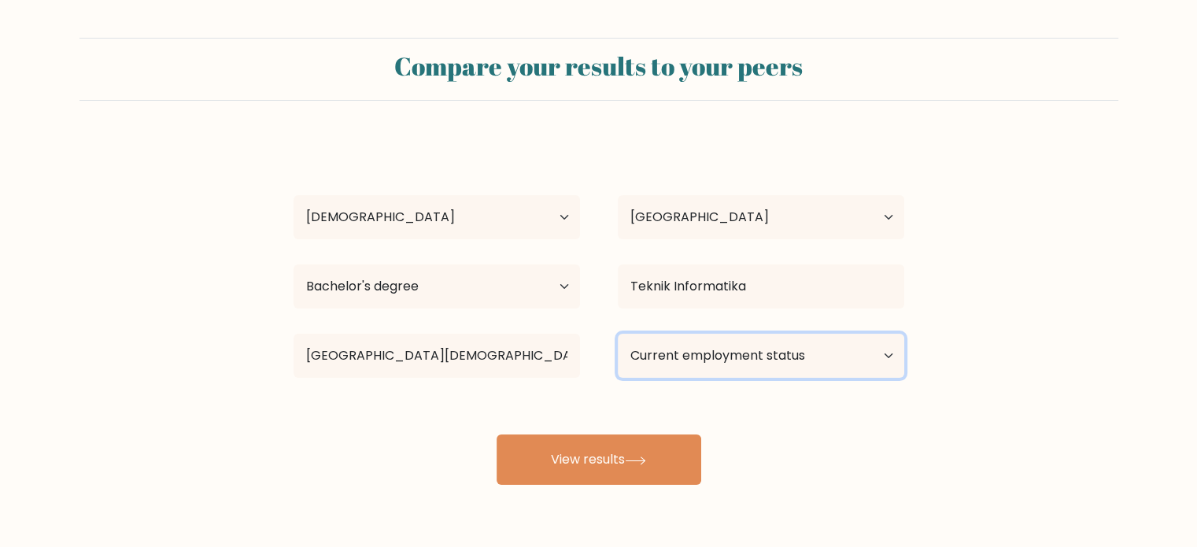
click at [784, 367] on select "Current employment status Employed Student Retired Other / prefer not to answer" at bounding box center [761, 356] width 286 height 44
select select "other"
click at [618, 334] on select "Current employment status Employed Student Retired Other / prefer not to answer" at bounding box center [761, 356] width 286 height 44
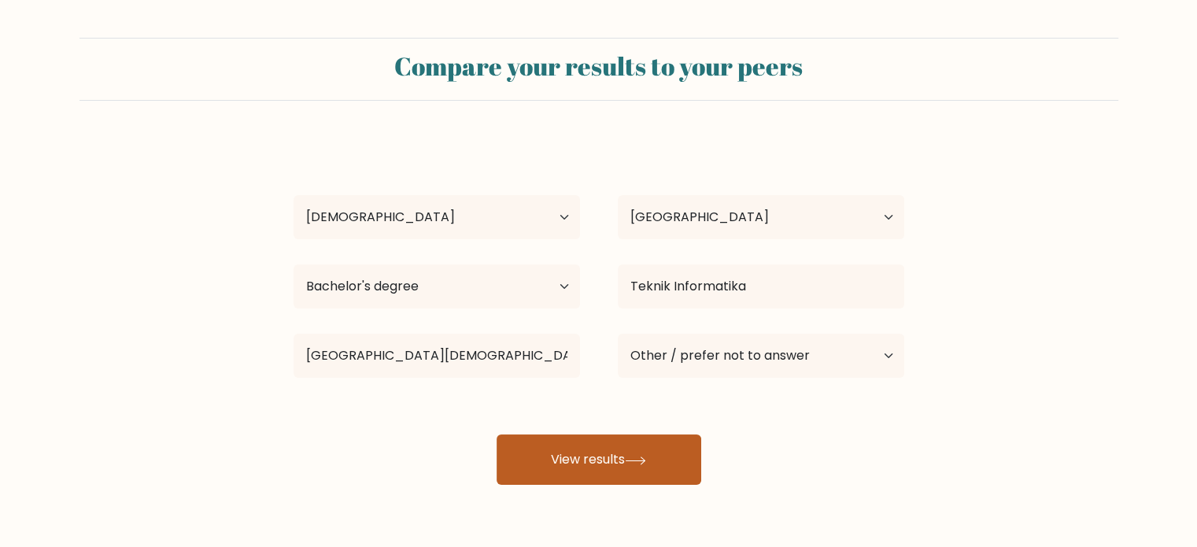
click at [645, 468] on button "View results" at bounding box center [598, 459] width 205 height 50
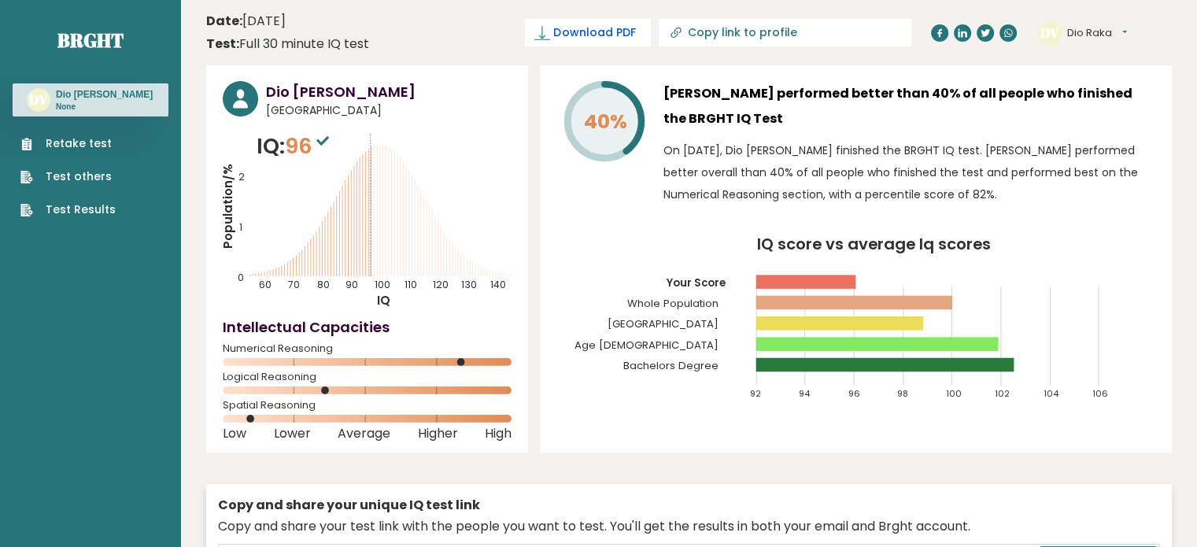
click at [635, 34] on span "Download PDF" at bounding box center [594, 32] width 82 height 17
click at [916, 152] on p "On October 10, 2025, Dio Raka Venda Saputra finished the BRGHT IQ test. Dio Rak…" at bounding box center [909, 172] width 492 height 66
click at [648, 31] on span "✓ Your PDF is downloaded..." at bounding box center [561, 33] width 179 height 28
click at [843, 31] on input "Copy link to profile" at bounding box center [794, 32] width 214 height 13
type input "https://brght.org/profile/dio-raka-venda-saputra/?utm_source=share&utm_medium=c…"
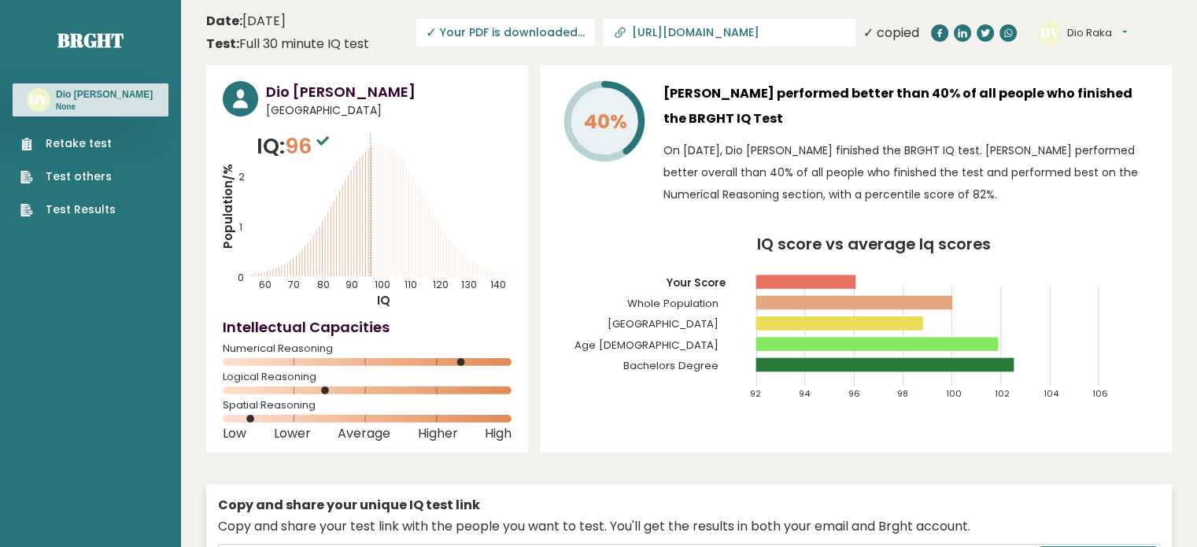
click at [818, 94] on h3 "Dio Raka Venda Saputra performed better than 40% of all people who finished the…" at bounding box center [909, 106] width 492 height 50
click at [551, 28] on span "✓ Your PDF is downloaded..." at bounding box center [505, 33] width 179 height 28
